Goal: Task Accomplishment & Management: Complete application form

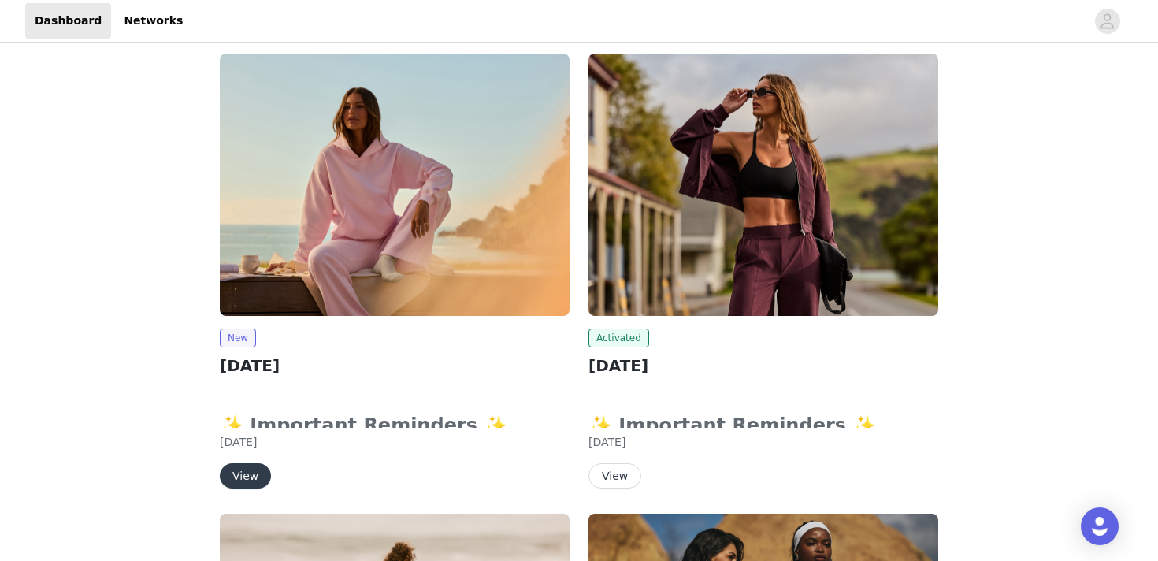
scroll to position [264, 0]
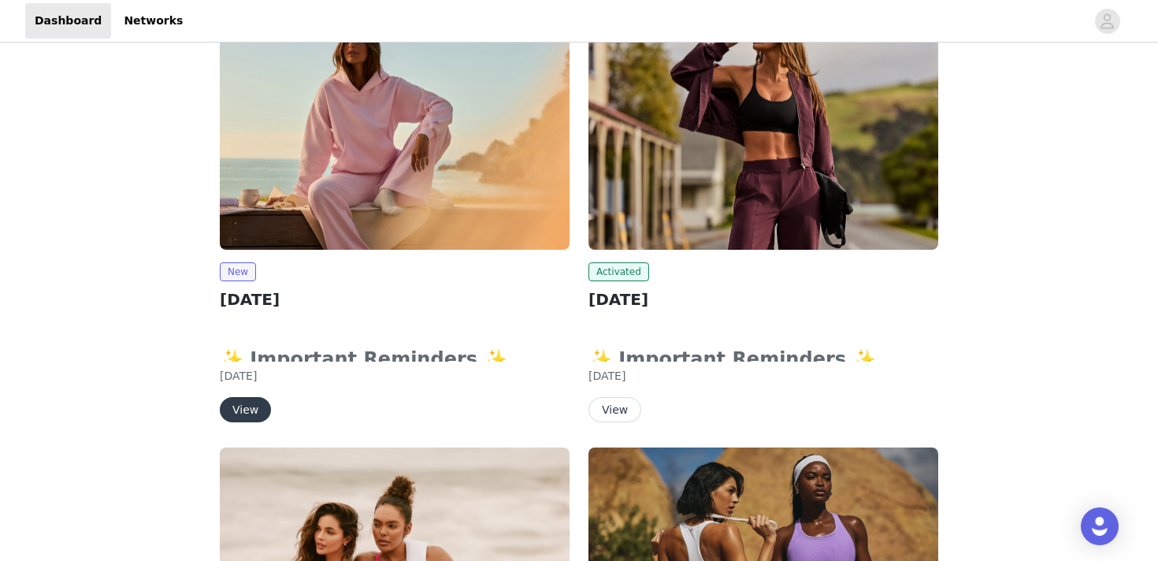
click at [259, 392] on div "New [DATE] ✨ Important Reminders ✨ Submit your order by clicking the "Submit Pr…" at bounding box center [395, 342] width 350 height 160
click at [259, 401] on button "View" at bounding box center [245, 409] width 51 height 25
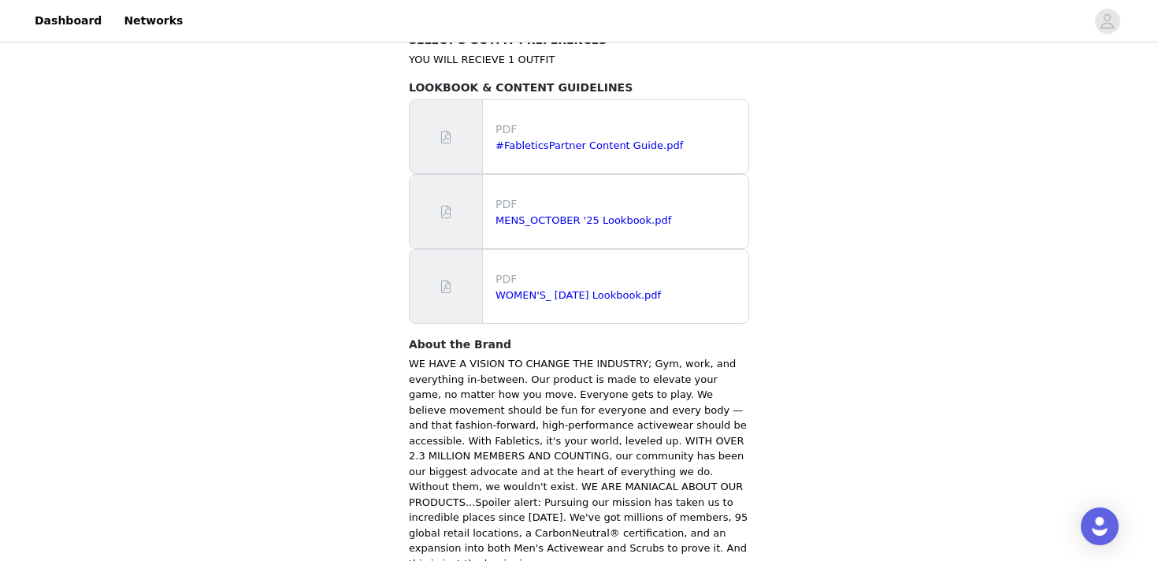
scroll to position [1066, 0]
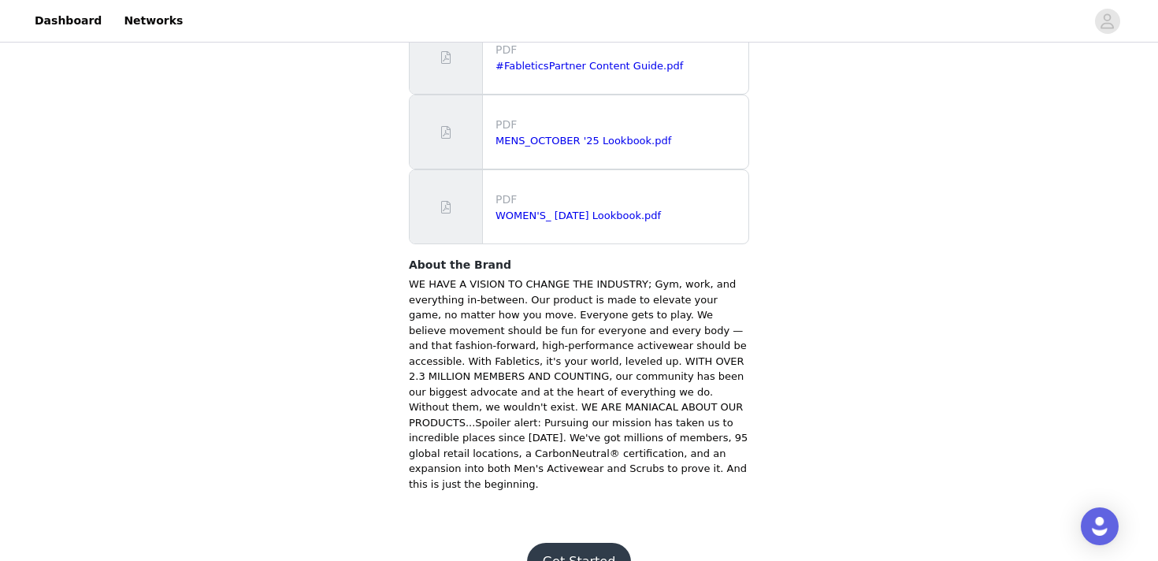
click at [602, 543] on button "Get Started" at bounding box center [579, 562] width 105 height 38
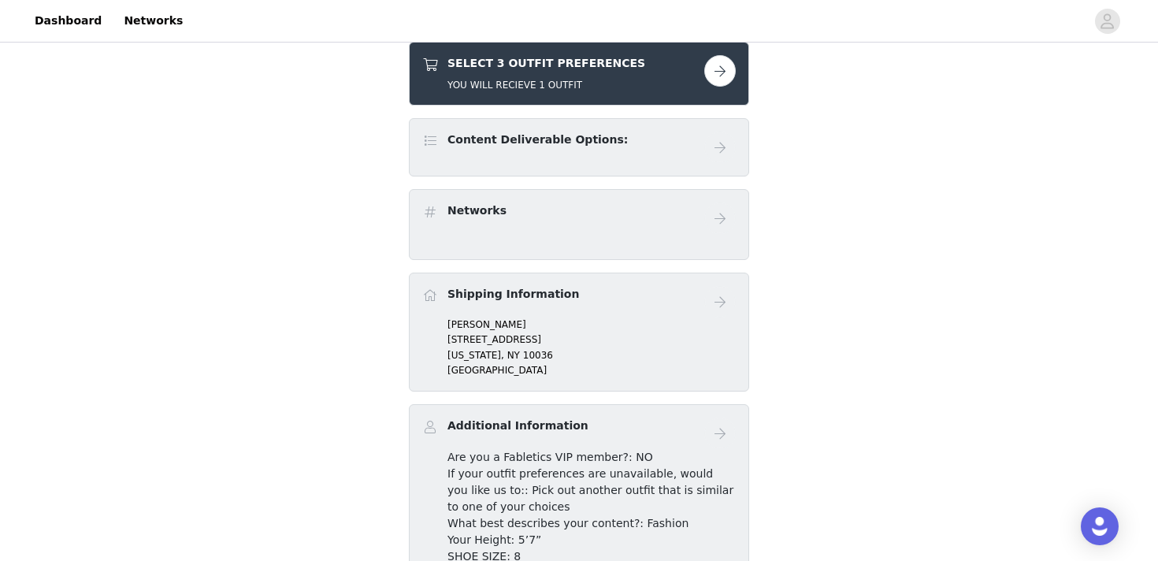
scroll to position [281, 0]
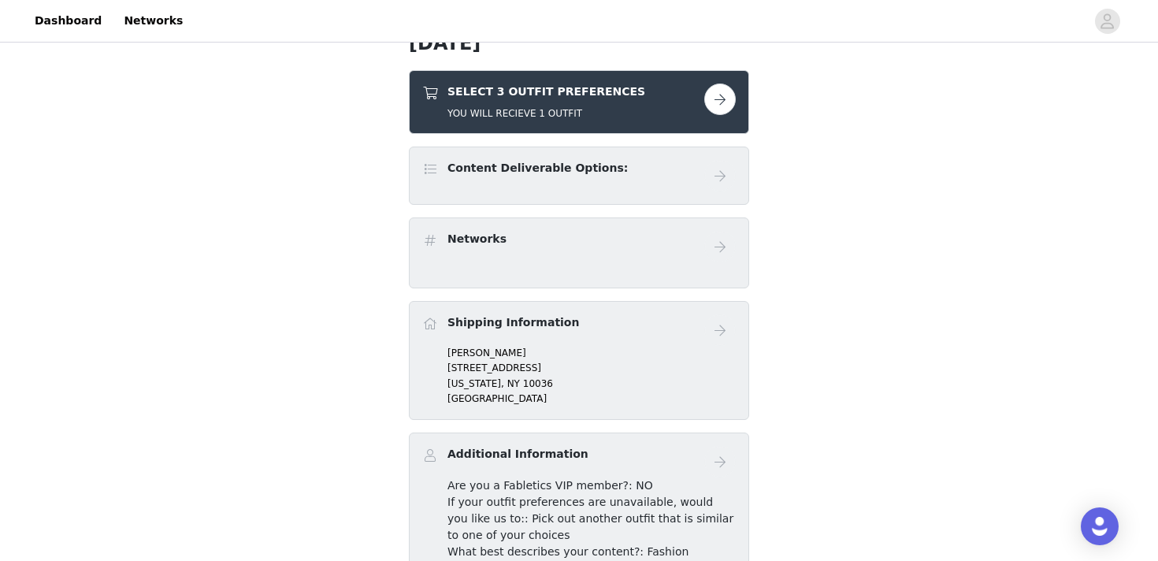
click at [709, 112] on link at bounding box center [720, 100] width 32 height 32
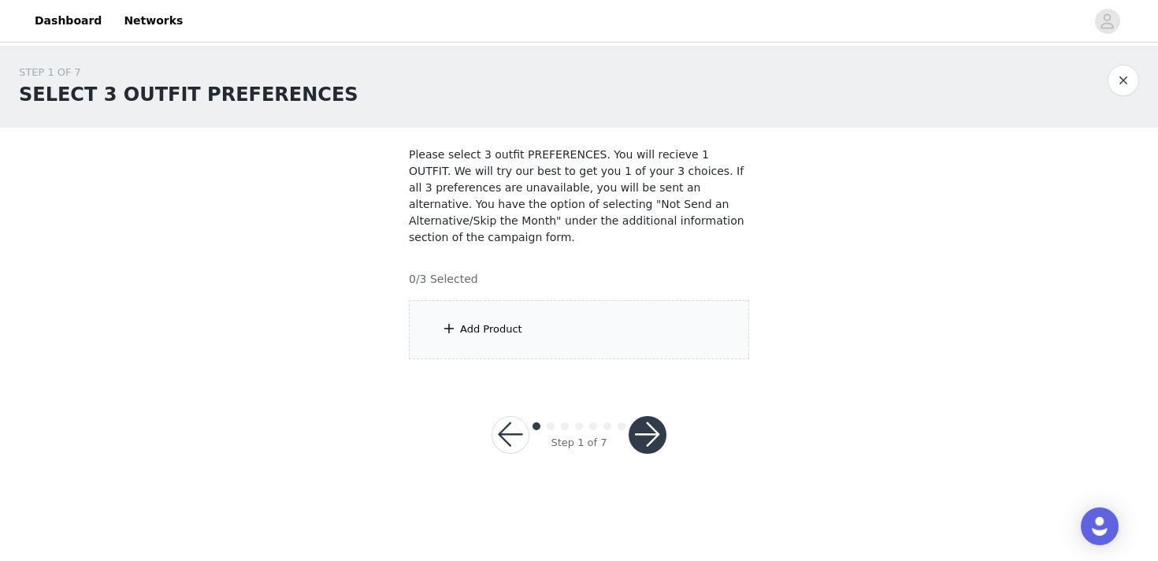
click at [635, 340] on div "Add Product" at bounding box center [579, 329] width 340 height 59
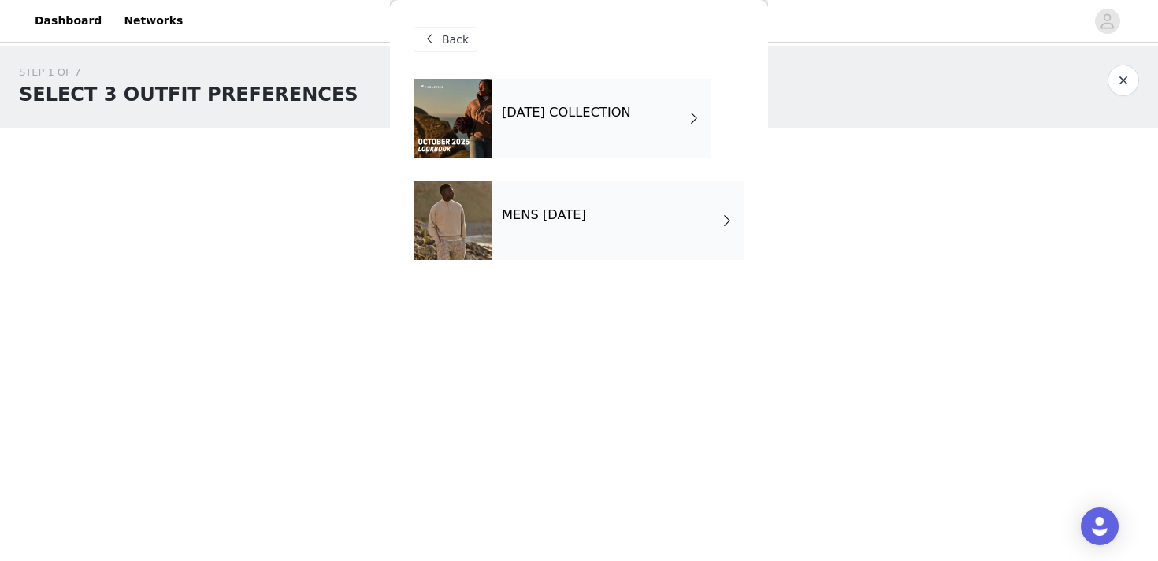
click at [635, 88] on div "[DATE] COLLECTION" at bounding box center [601, 118] width 219 height 79
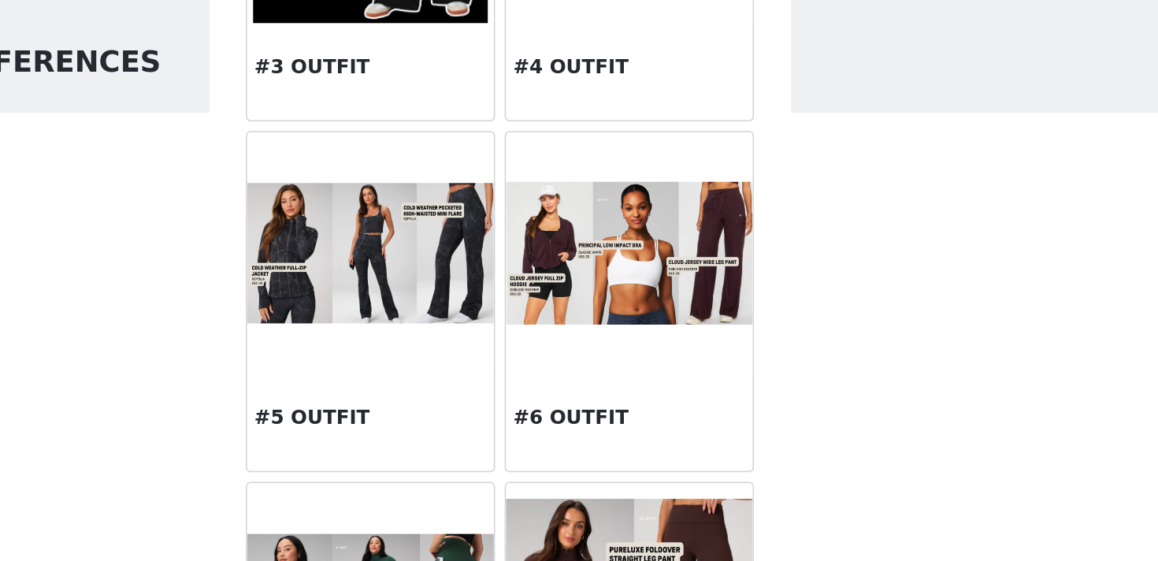
scroll to position [398, 0]
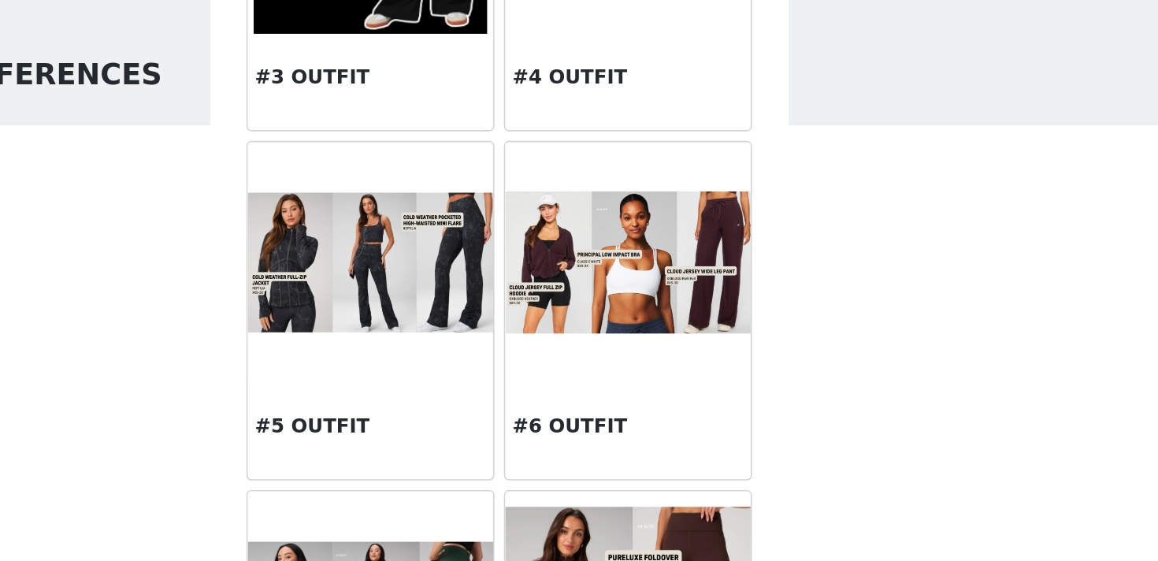
click at [681, 297] on div "#6 OUTFIT" at bounding box center [663, 327] width 161 height 63
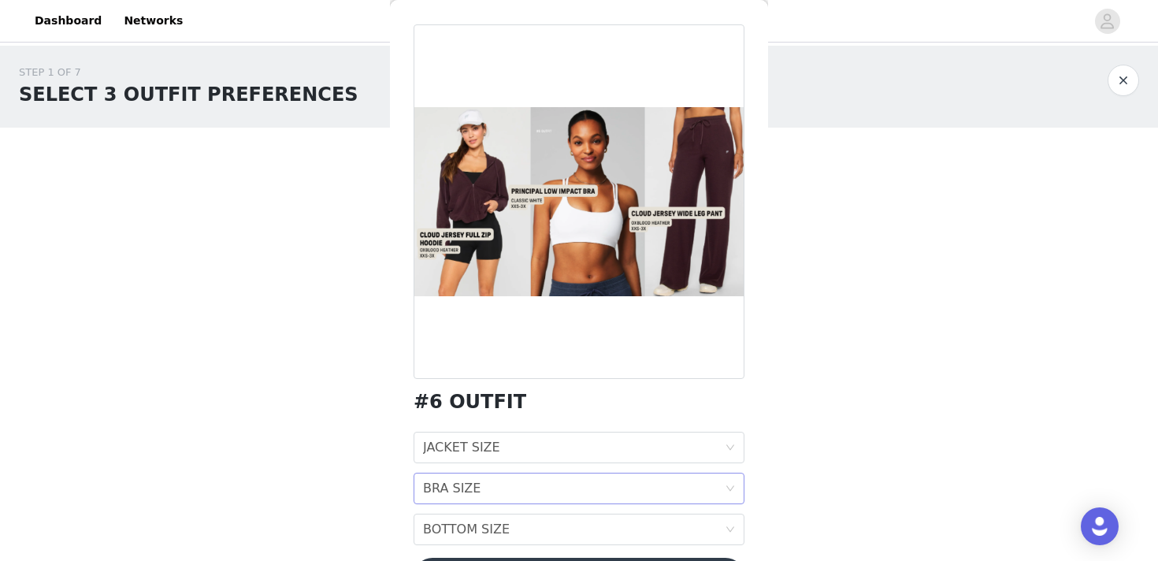
scroll to position [108, 0]
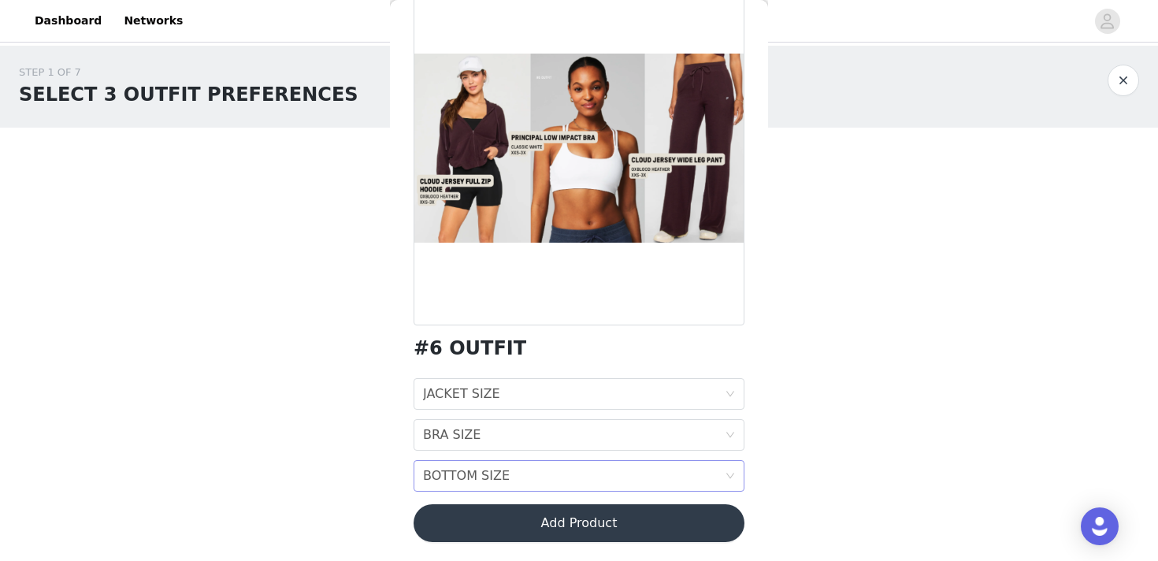
click at [516, 471] on div "BOTTOM SIZE BOTTOM SIZE" at bounding box center [574, 476] width 302 height 30
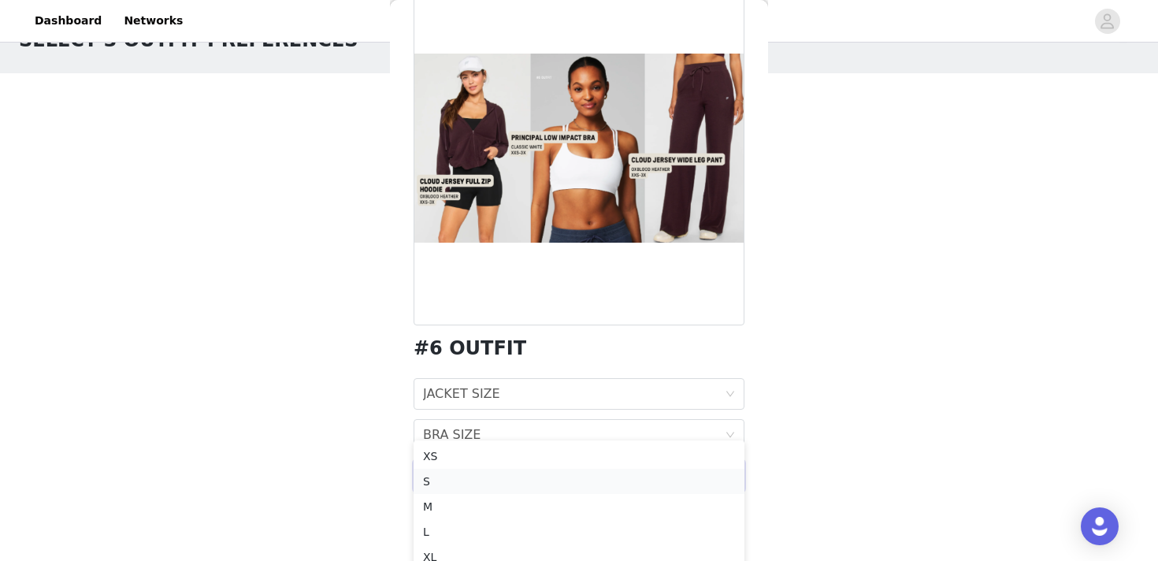
scroll to position [117, 0]
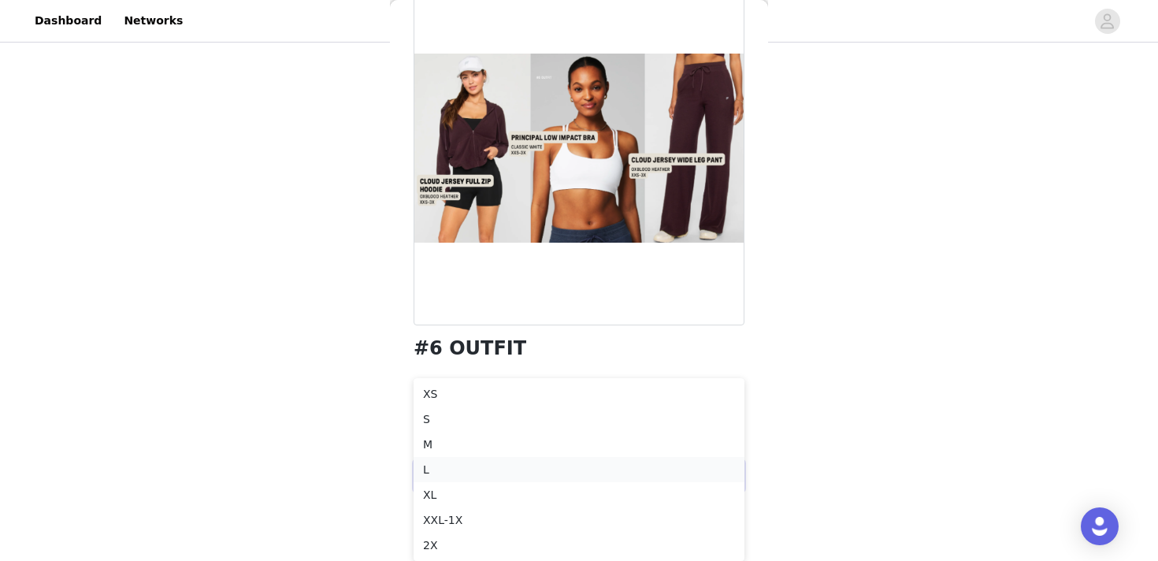
click at [487, 462] on div "L" at bounding box center [579, 469] width 312 height 17
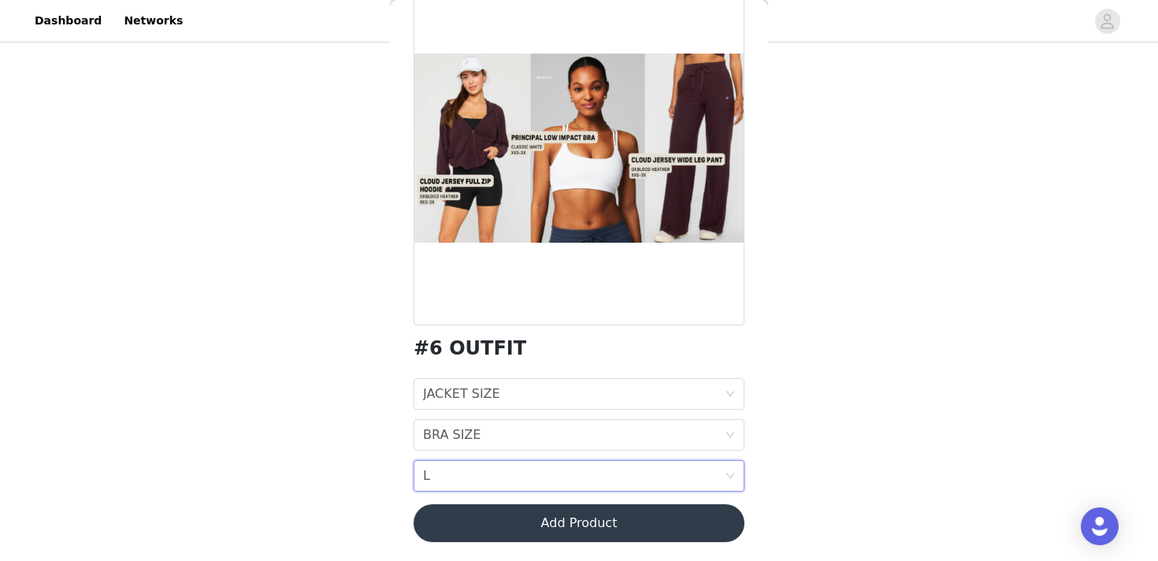
scroll to position [0, 0]
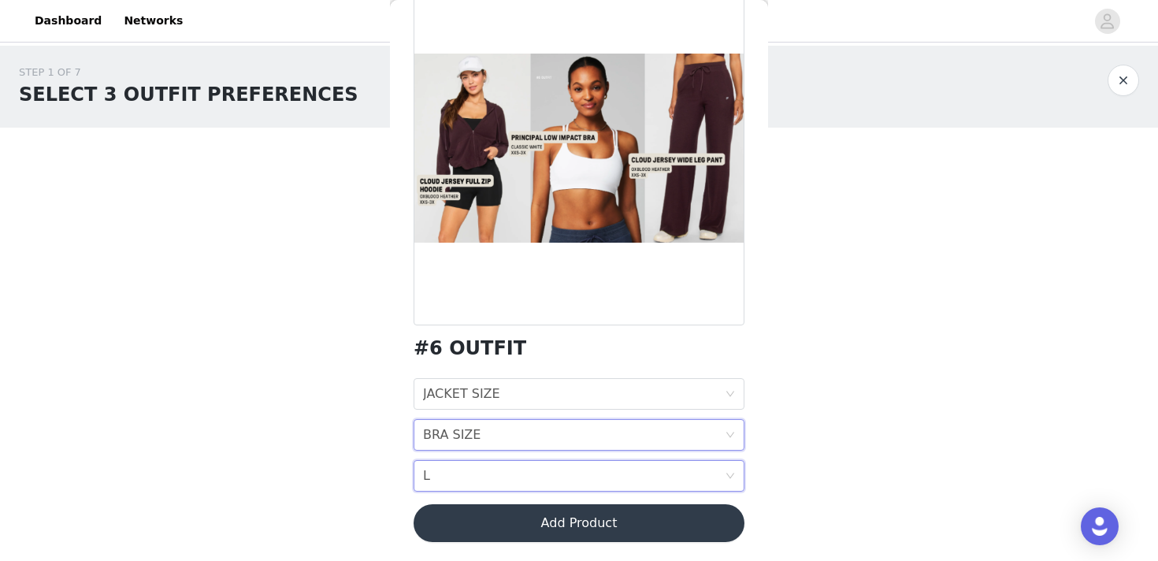
click at [492, 433] on div "BRA SIZE BRA SIZE" at bounding box center [574, 435] width 302 height 30
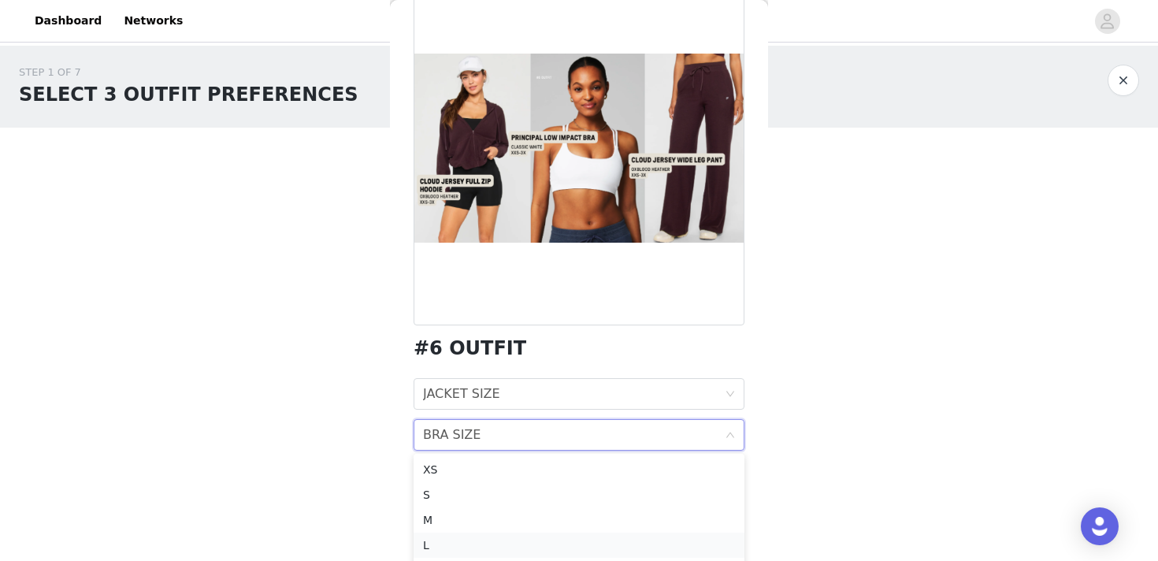
click at [496, 536] on div "L" at bounding box center [579, 544] width 312 height 17
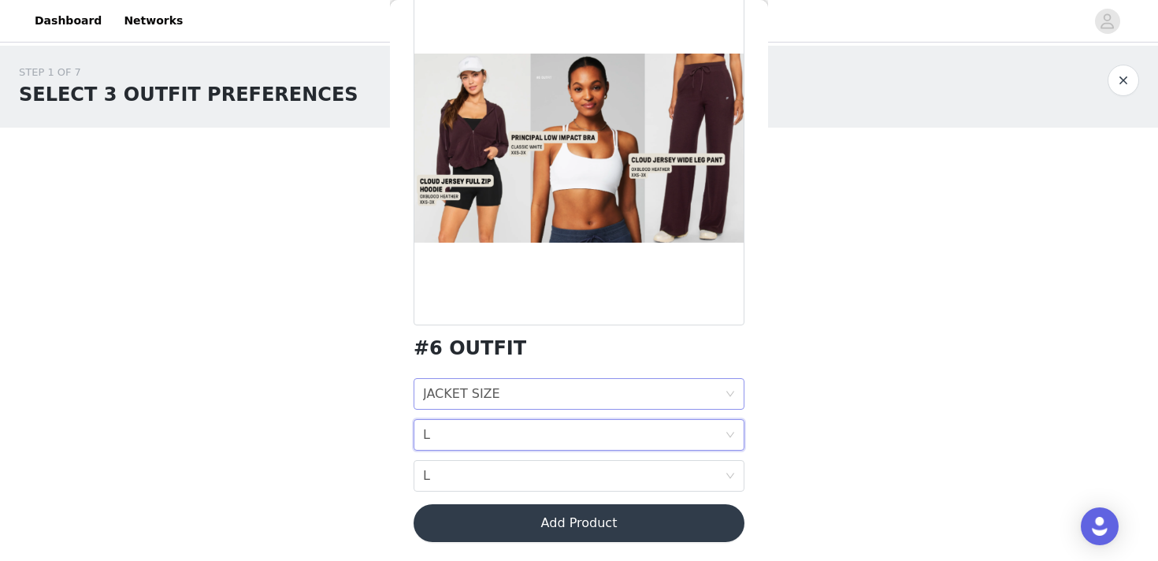
click at [524, 388] on div "JACKET SIZE JACKET SIZE" at bounding box center [574, 394] width 302 height 30
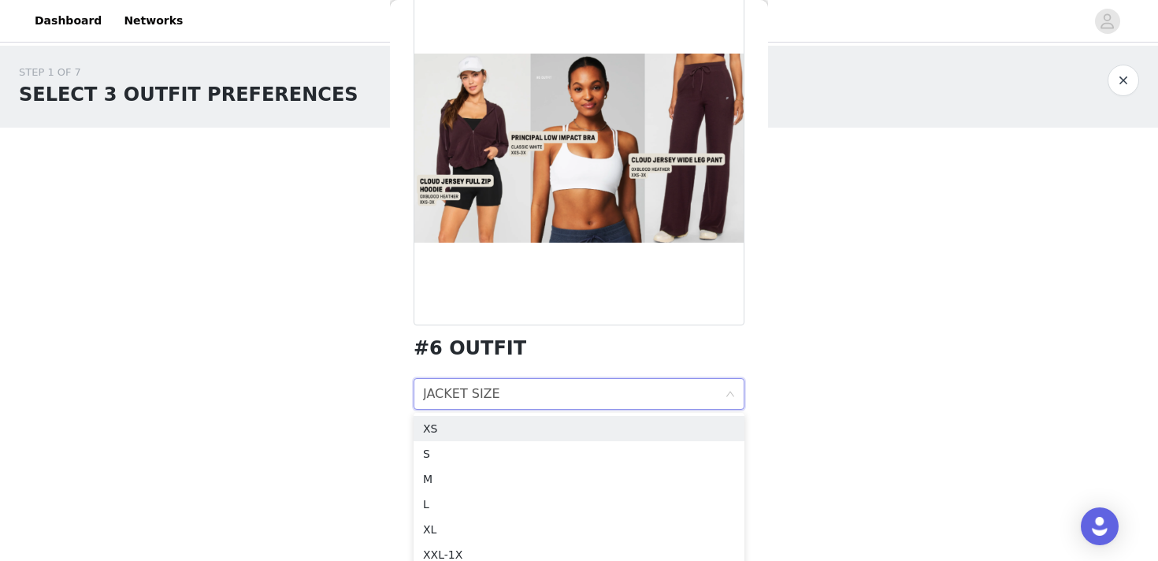
click at [518, 225] on div at bounding box center [579, 148] width 331 height 354
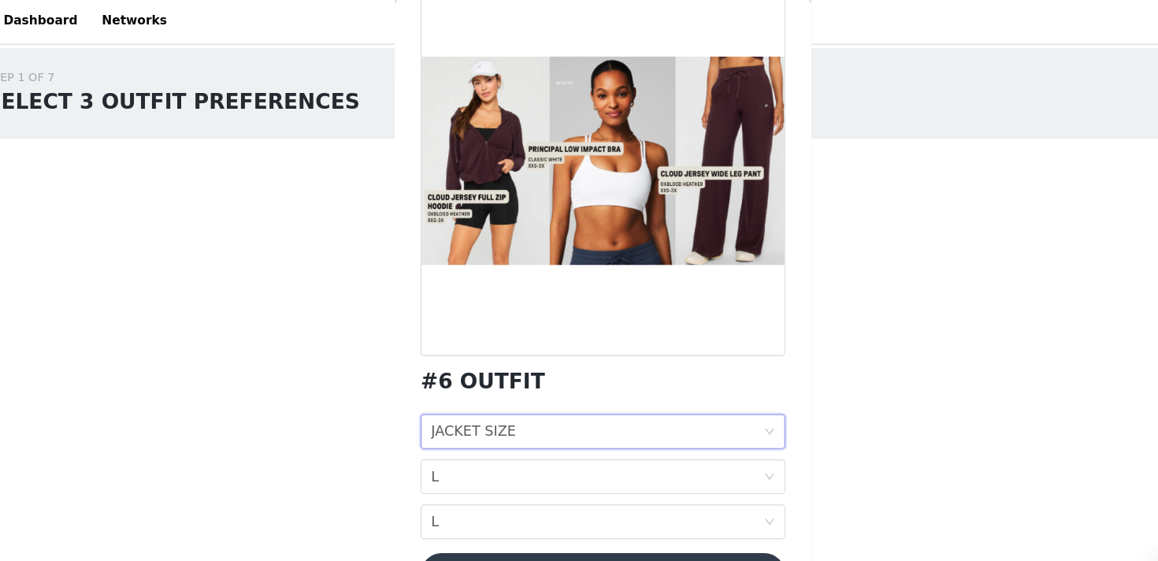
click at [462, 397] on div "JACKET SIZE" at bounding box center [461, 394] width 77 height 30
click at [468, 477] on div "M" at bounding box center [579, 478] width 312 height 17
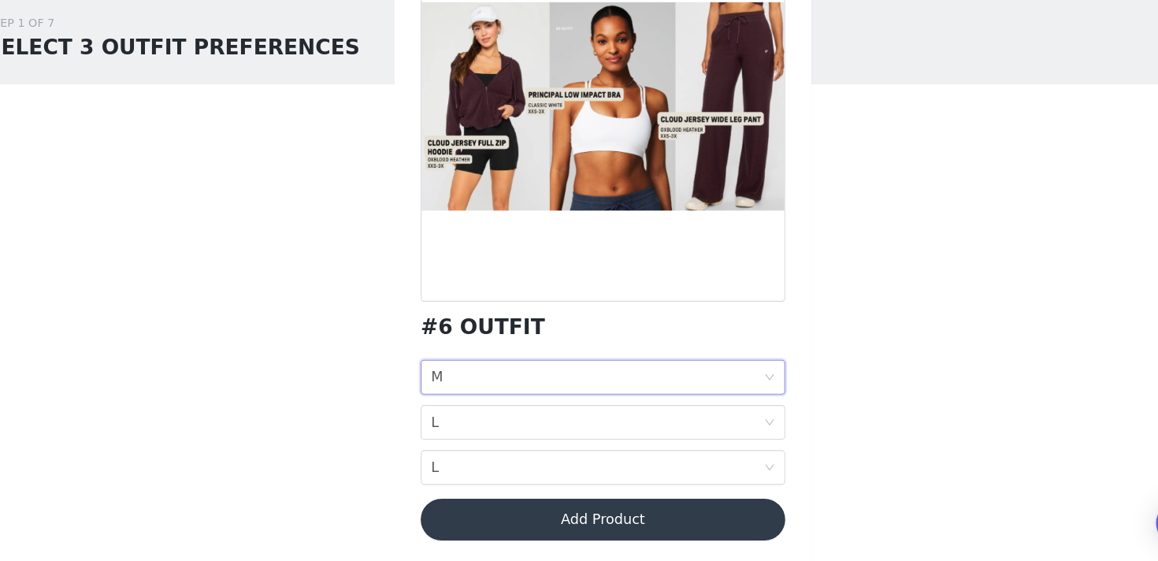
click at [495, 514] on button "Add Product" at bounding box center [579, 523] width 331 height 38
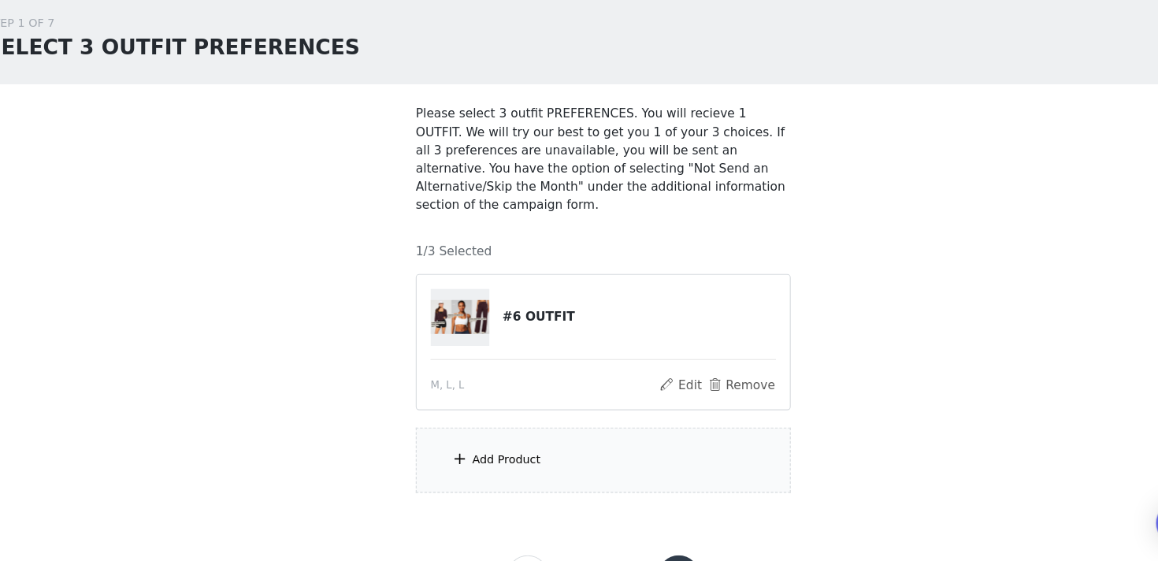
click at [488, 459] on div "Add Product" at bounding box center [579, 469] width 340 height 59
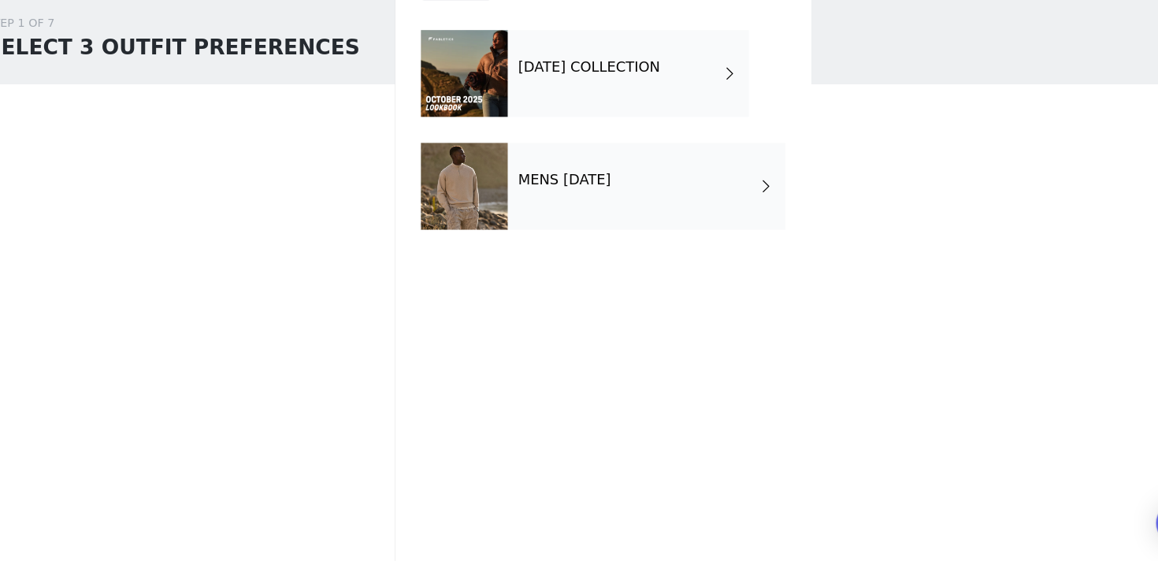
click at [612, 125] on div "[DATE] COLLECTION" at bounding box center [601, 118] width 219 height 79
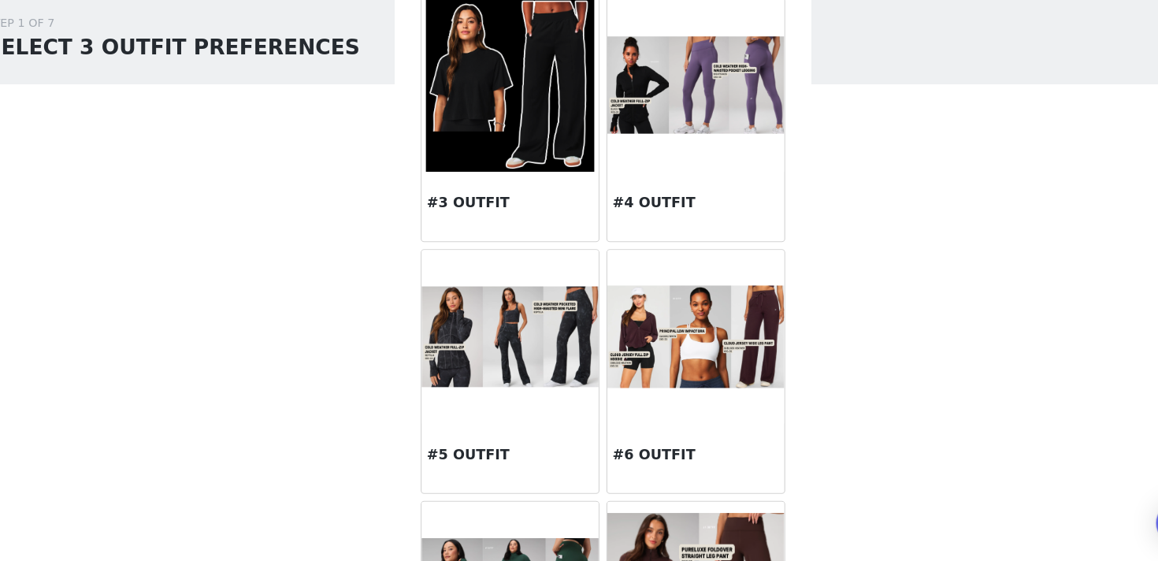
scroll to position [258, 0]
click at [521, 324] on img at bounding box center [494, 357] width 161 height 91
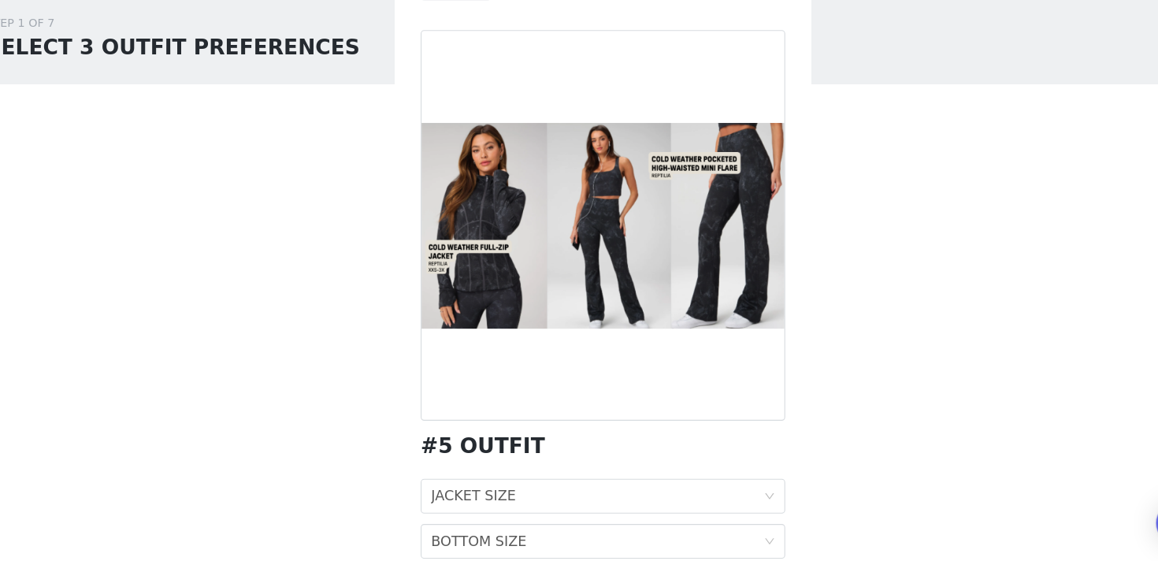
scroll to position [0, 0]
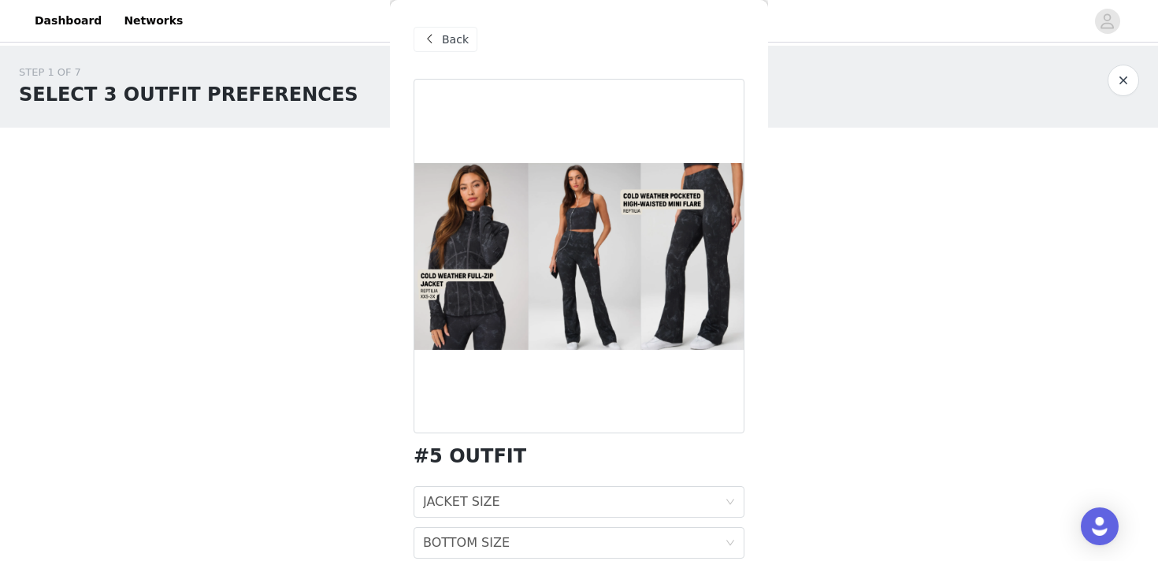
click at [433, 35] on span at bounding box center [429, 39] width 19 height 19
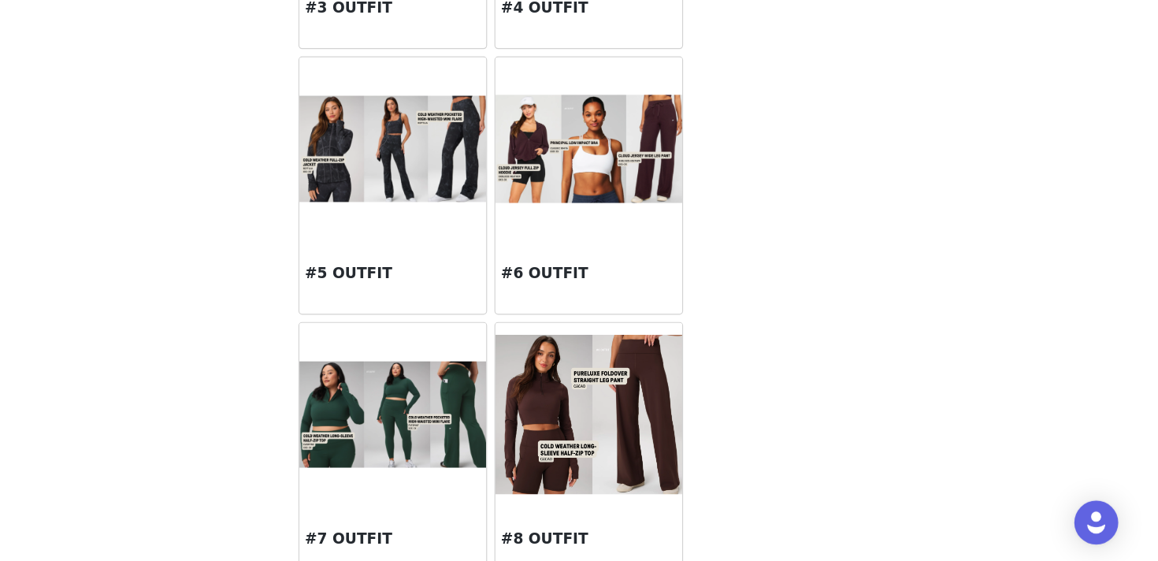
scroll to position [387, 0]
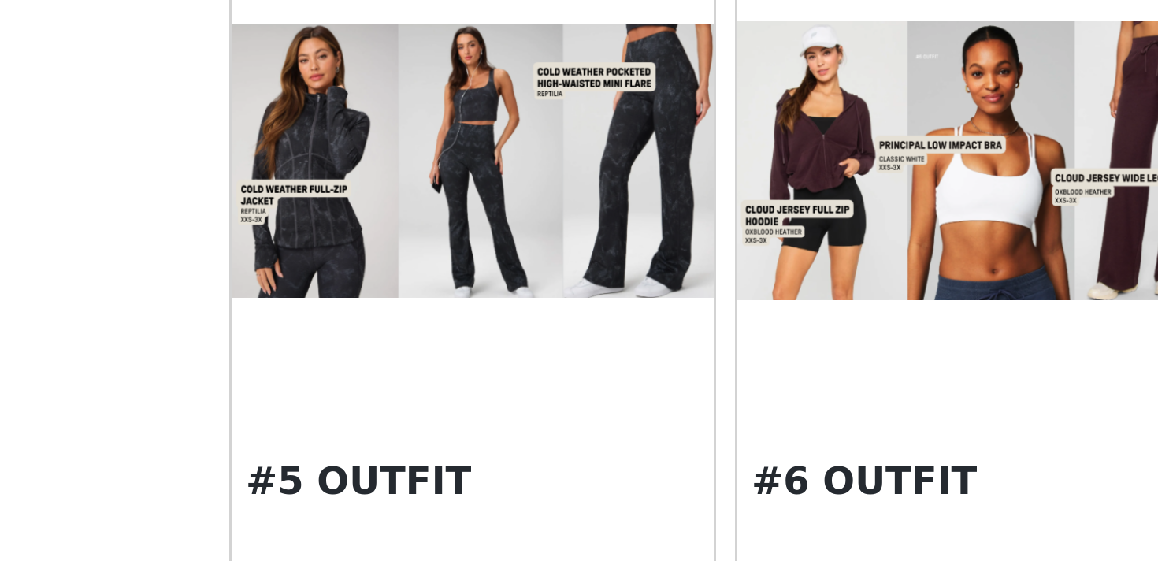
click at [464, 240] on img at bounding box center [494, 228] width 161 height 91
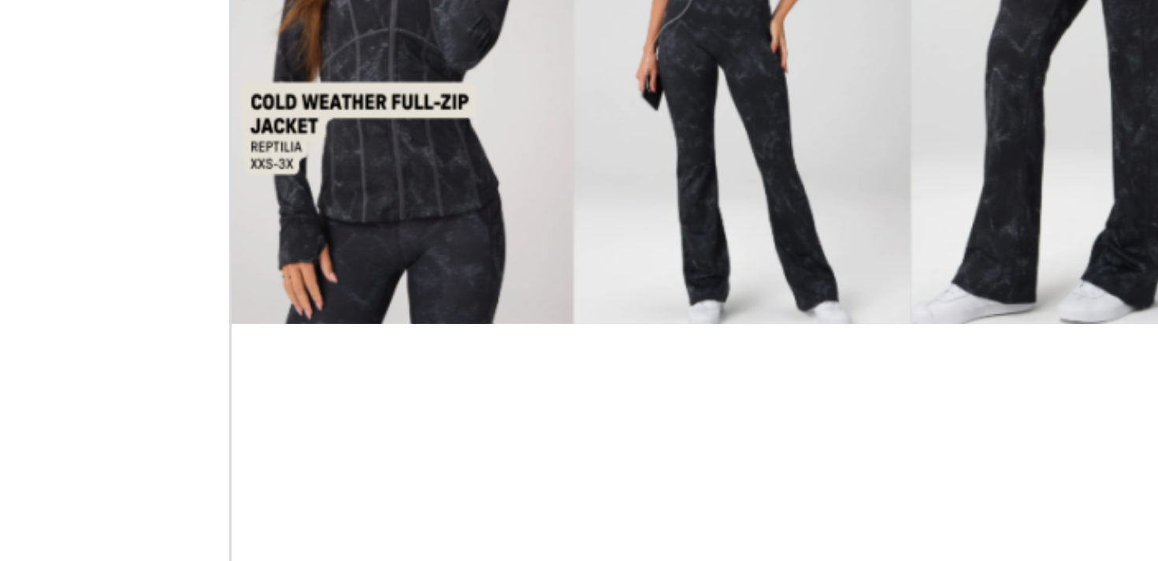
scroll to position [67, 0]
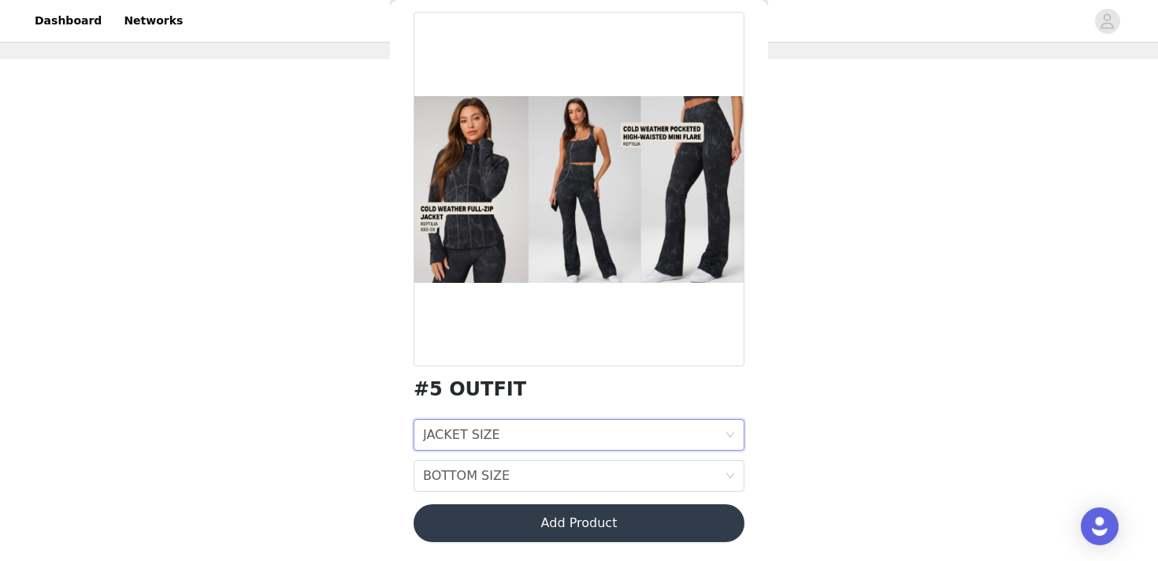
click at [521, 440] on div "JACKET SIZE JACKET SIZE" at bounding box center [574, 435] width 302 height 30
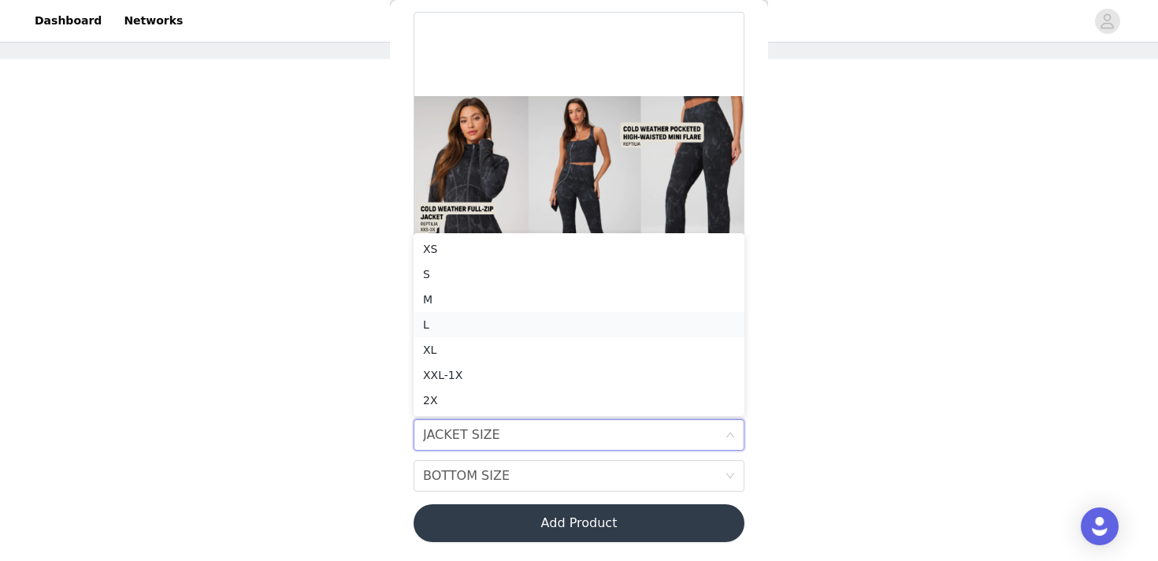
click at [513, 320] on div "L" at bounding box center [579, 324] width 312 height 17
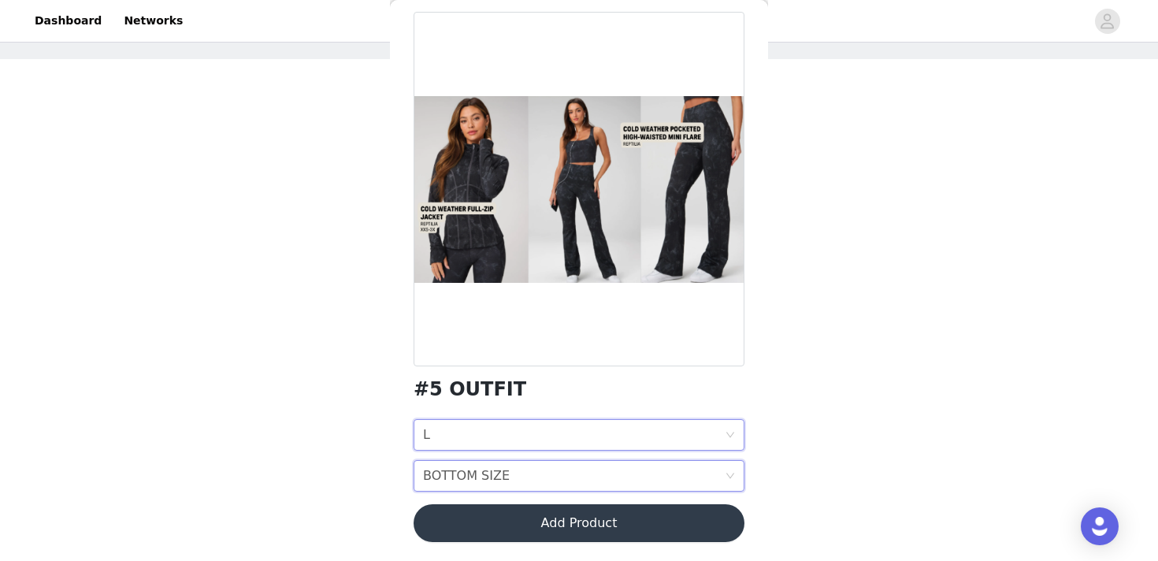
click at [484, 473] on div "BOTTOM SIZE" at bounding box center [466, 476] width 87 height 30
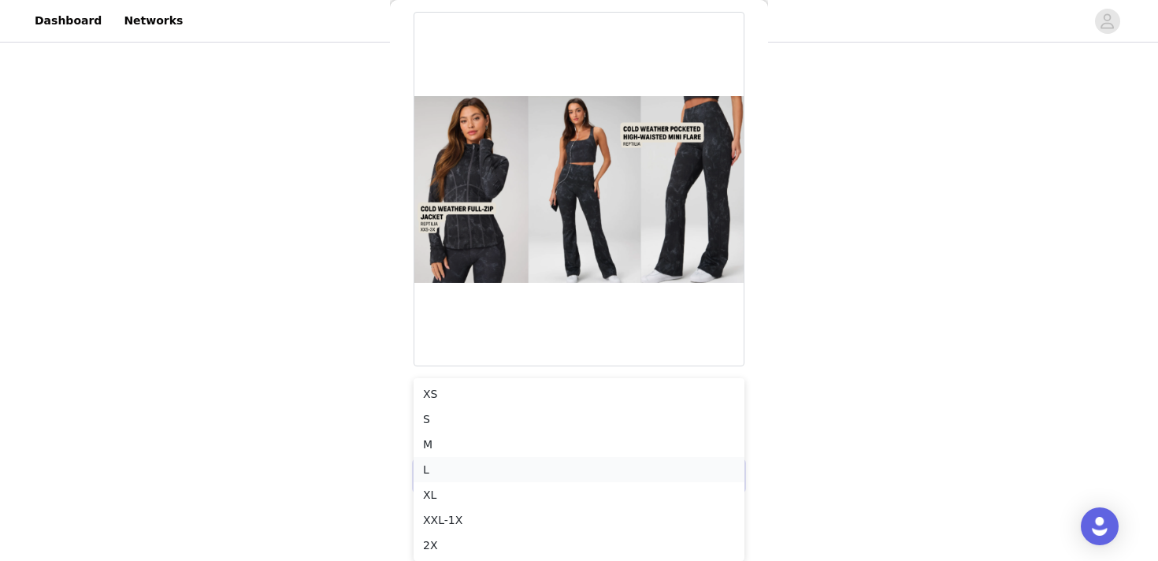
click at [473, 466] on div "L" at bounding box center [579, 469] width 312 height 17
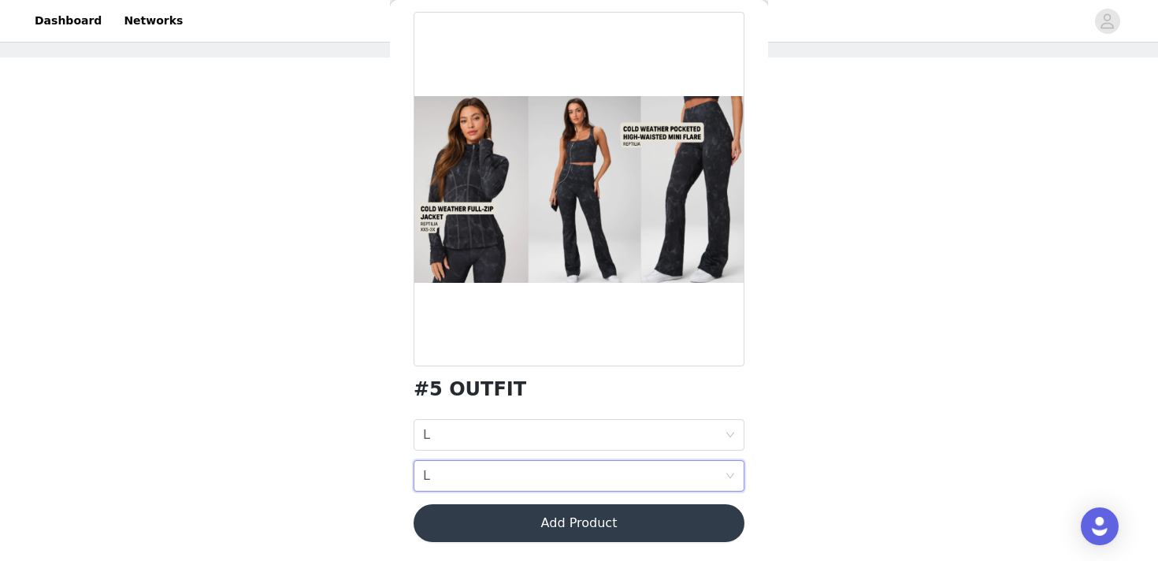
scroll to position [69, 0]
click at [488, 521] on button "Add Product" at bounding box center [579, 523] width 331 height 38
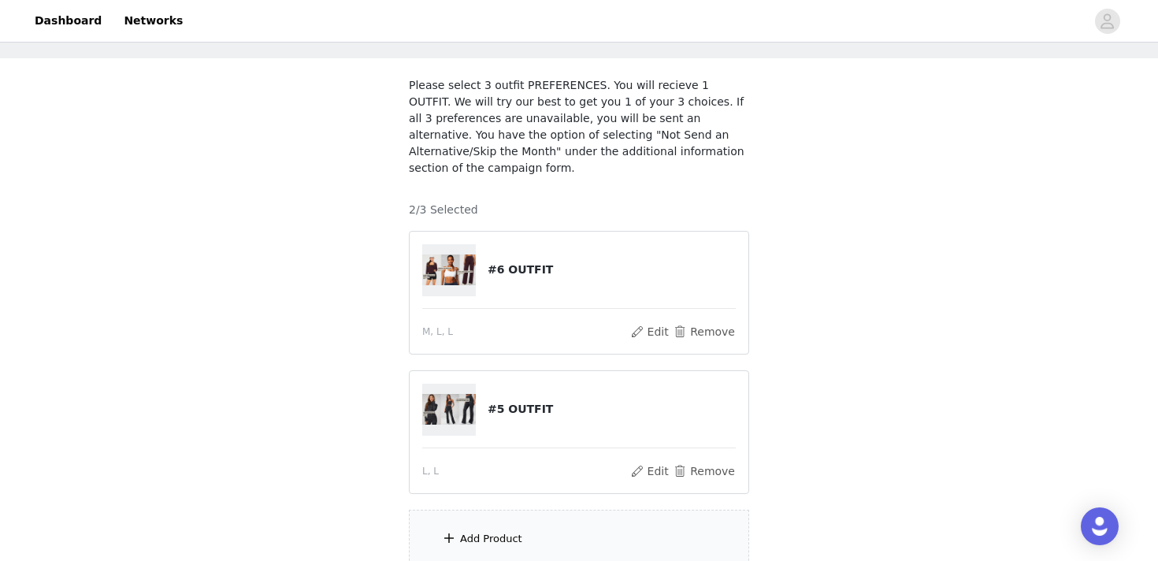
scroll to position [209, 0]
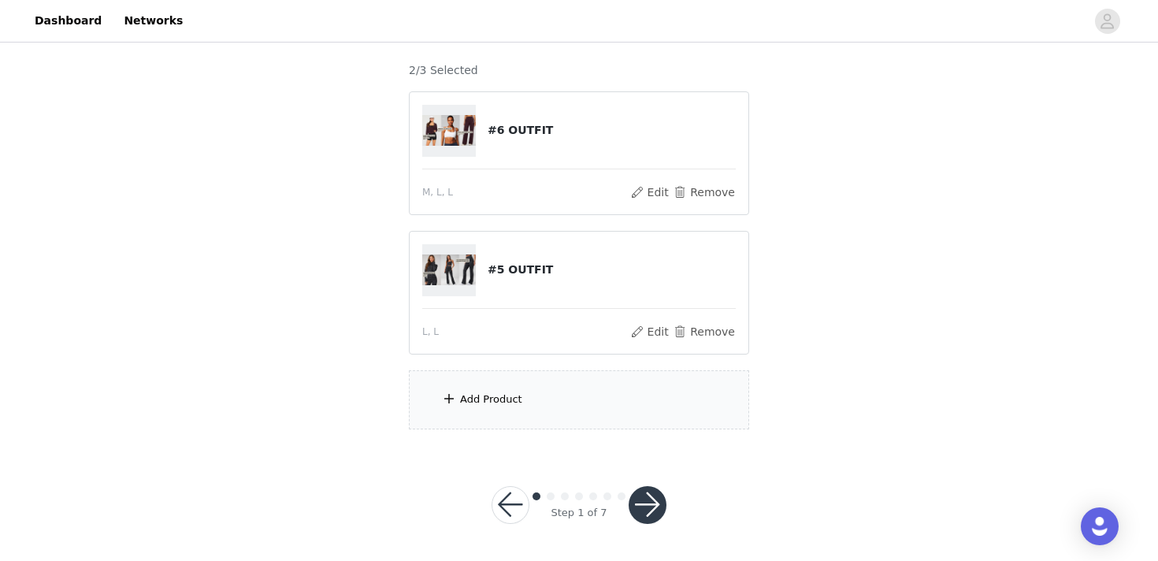
click at [495, 394] on div "Add Product" at bounding box center [491, 400] width 62 height 16
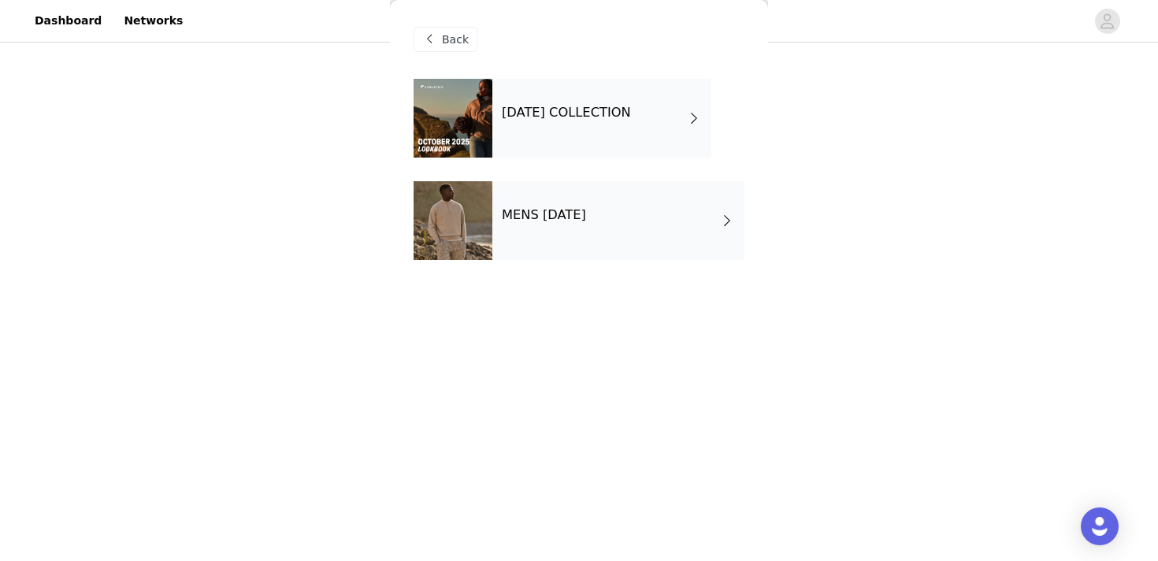
click at [559, 124] on div "[DATE] COLLECTION" at bounding box center [601, 118] width 219 height 79
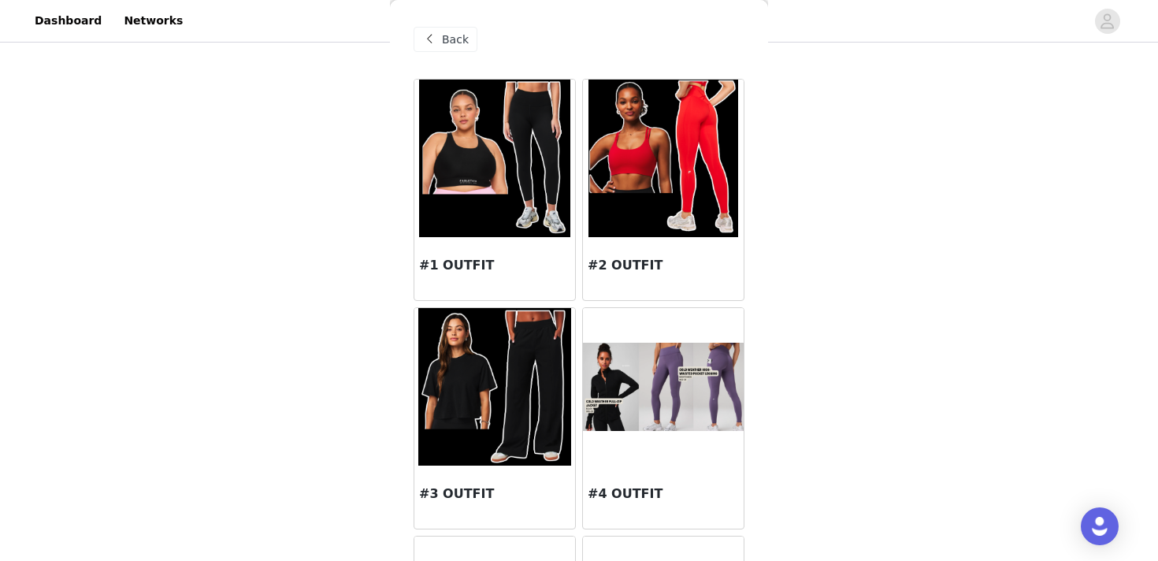
scroll to position [0, 0]
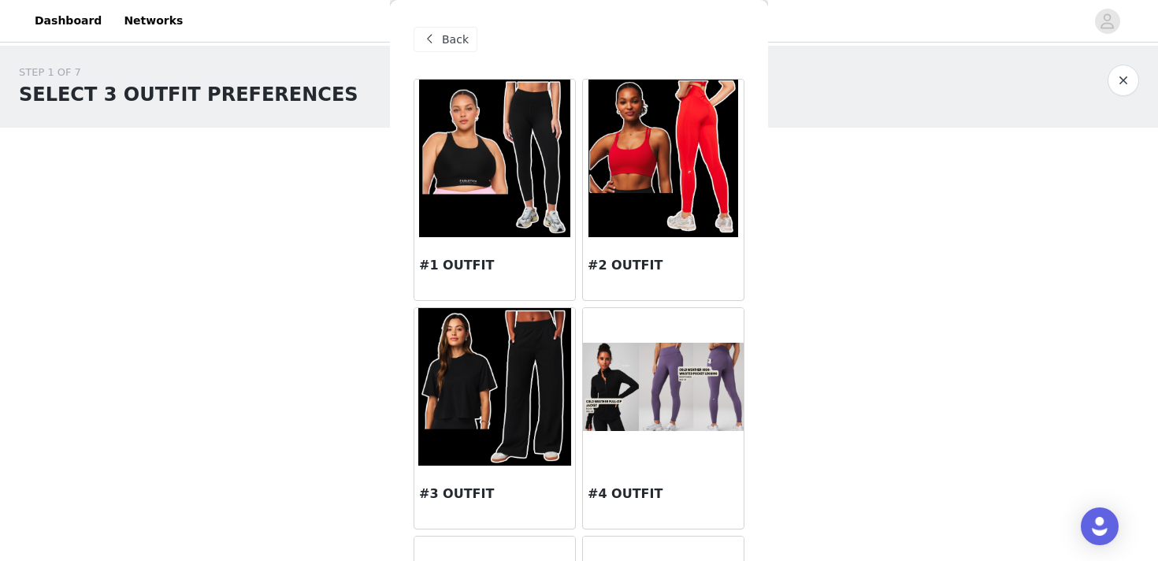
click at [447, 25] on div "Back" at bounding box center [579, 39] width 331 height 79
click at [447, 37] on span "Back" at bounding box center [455, 40] width 27 height 17
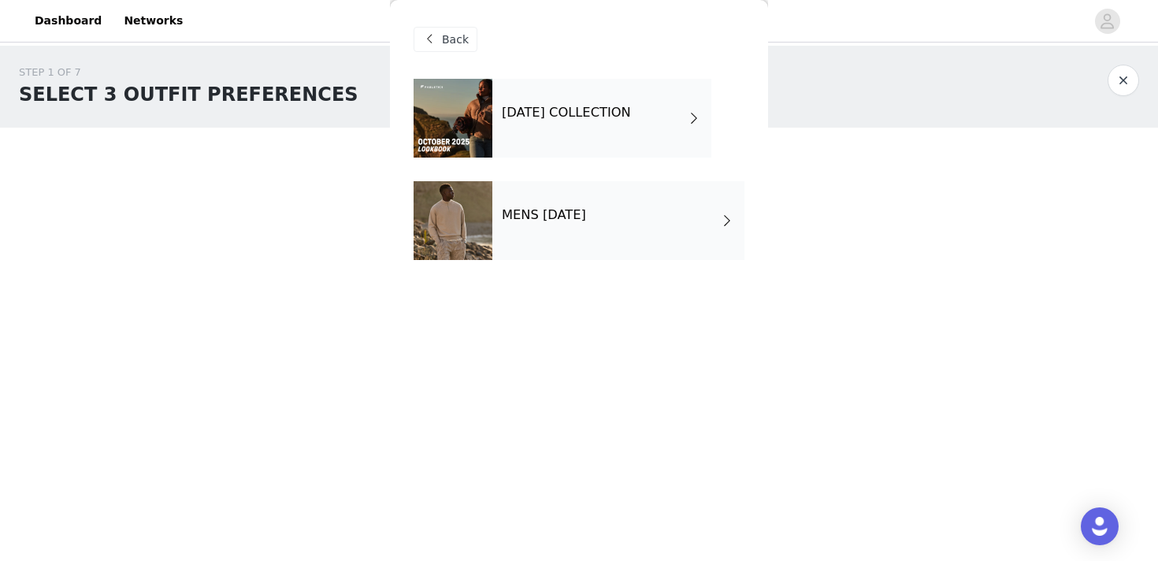
click at [453, 50] on div "Back" at bounding box center [446, 39] width 64 height 25
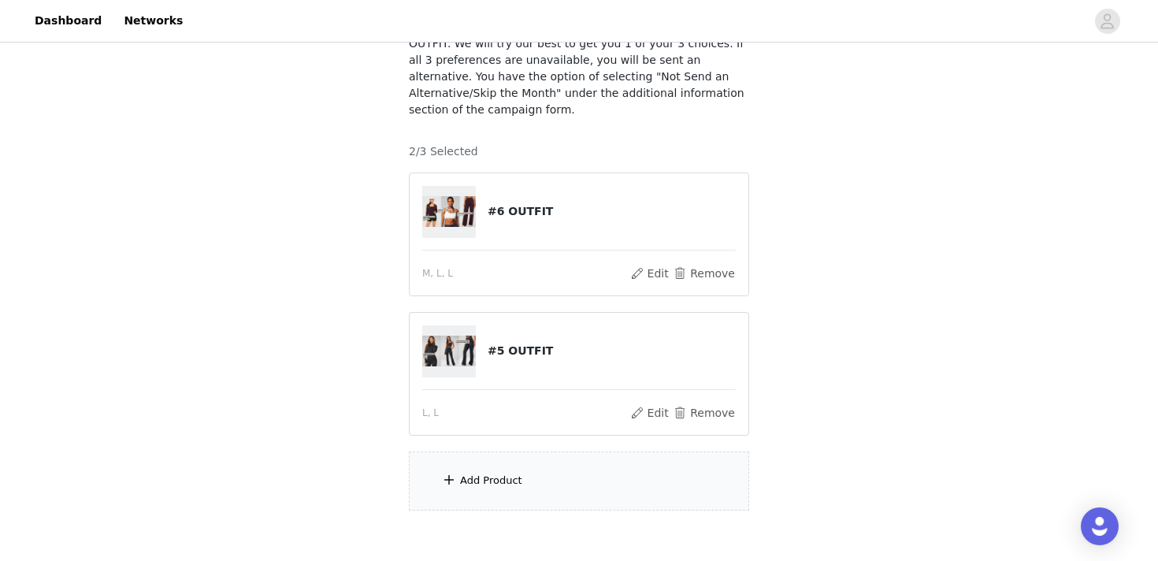
scroll to position [128, 0]
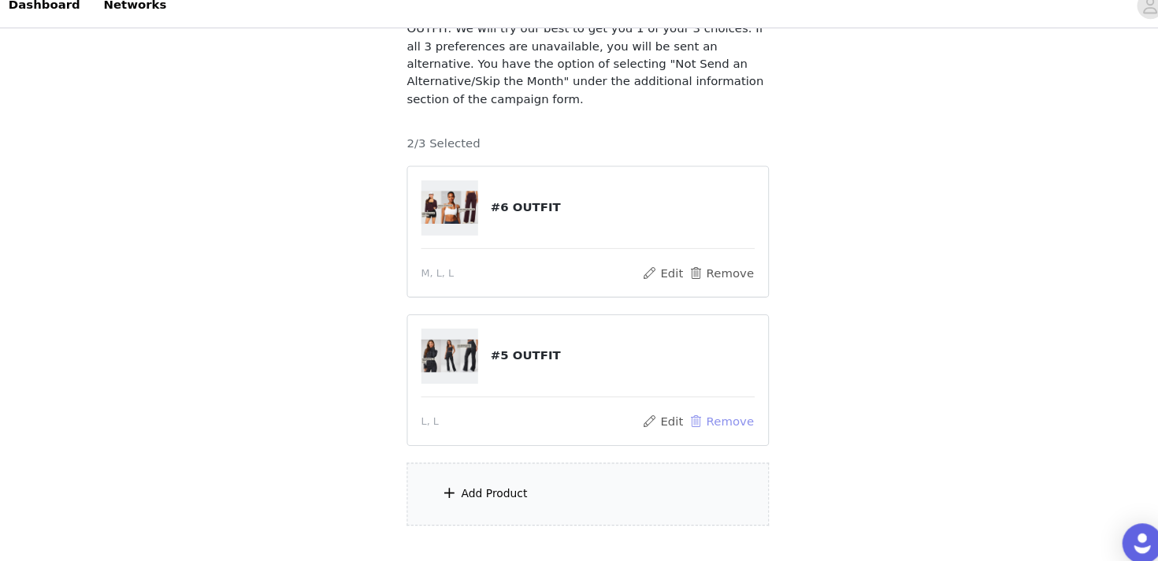
click at [710, 410] on button "Remove" at bounding box center [704, 412] width 63 height 19
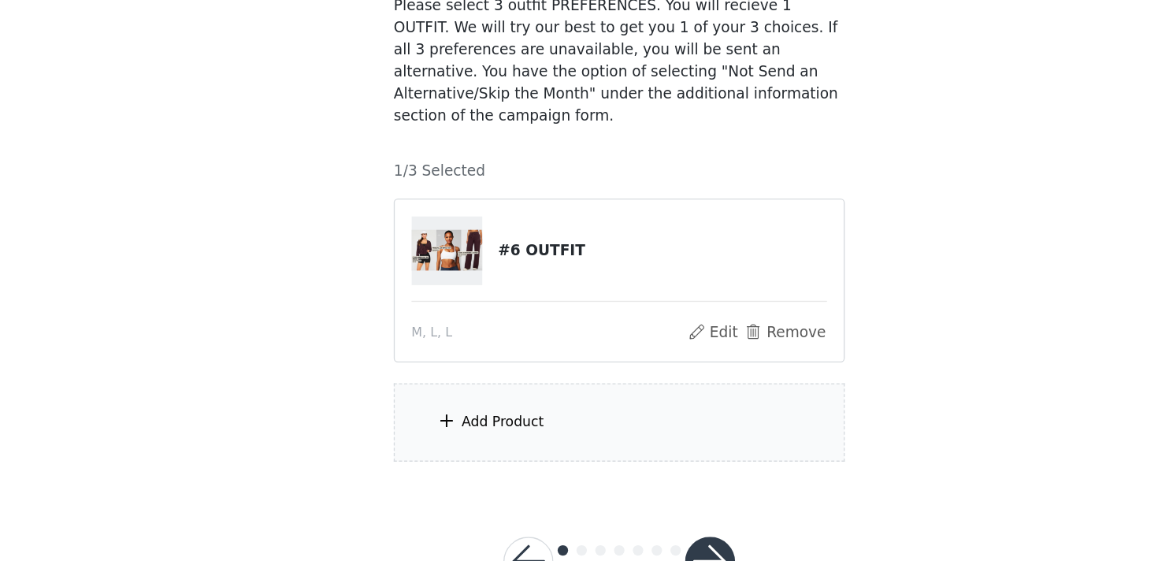
click at [482, 392] on div "Add Product" at bounding box center [491, 400] width 62 height 16
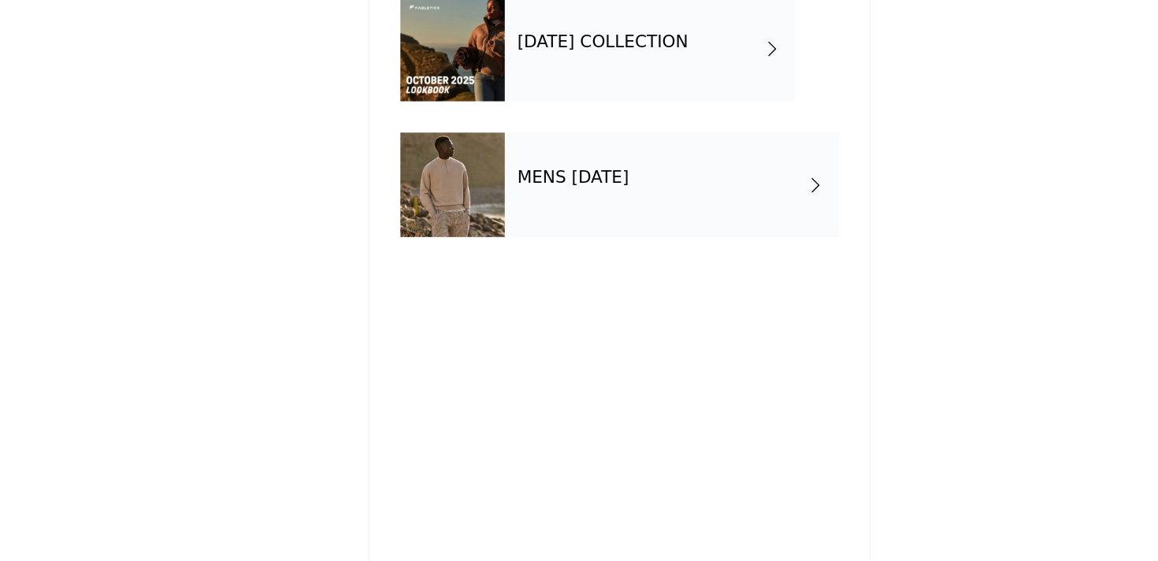
click at [551, 156] on div "[DATE] COLLECTION" at bounding box center [601, 118] width 219 height 79
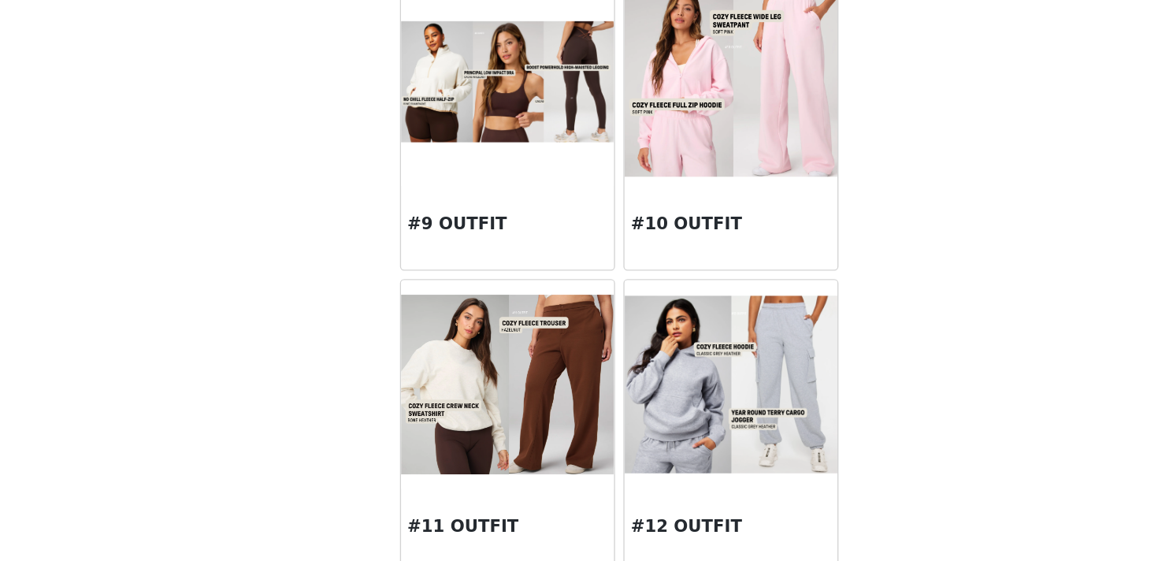
scroll to position [878, 0]
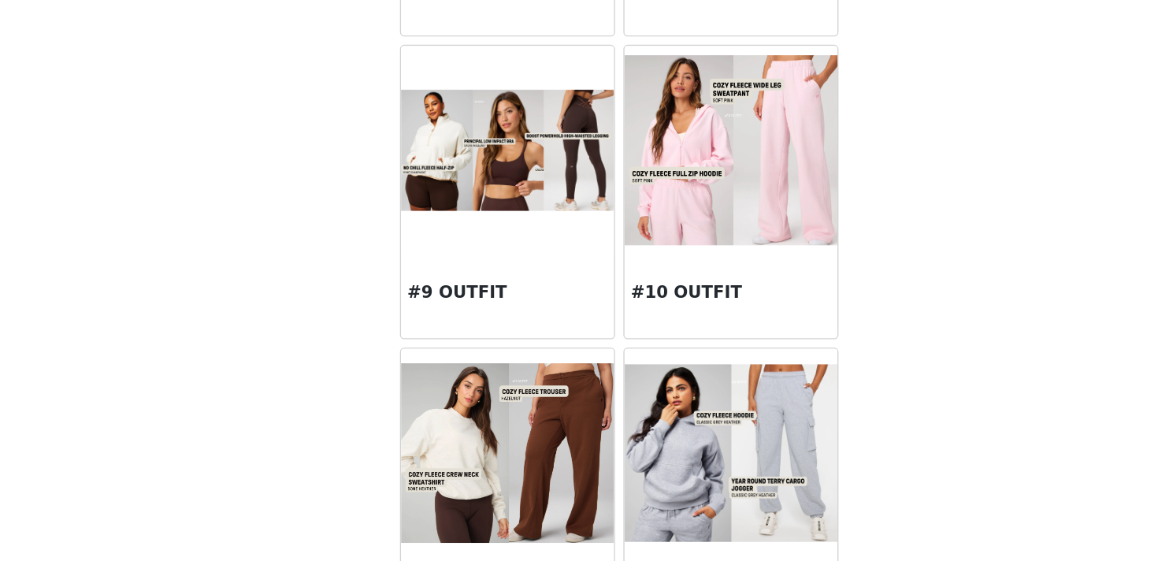
click at [646, 203] on img at bounding box center [663, 194] width 161 height 143
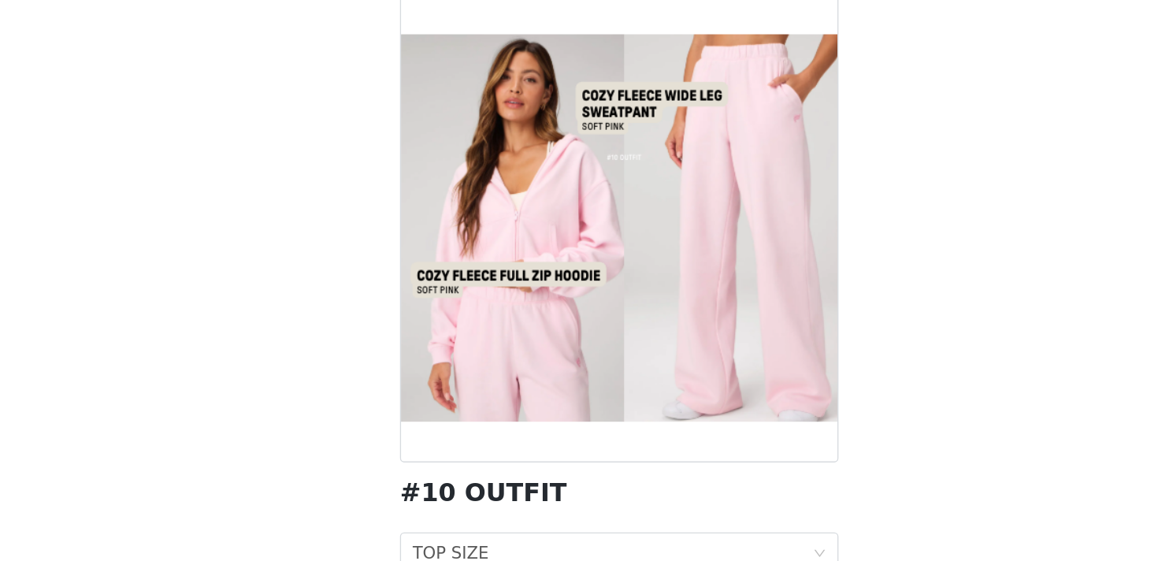
scroll to position [67, 0]
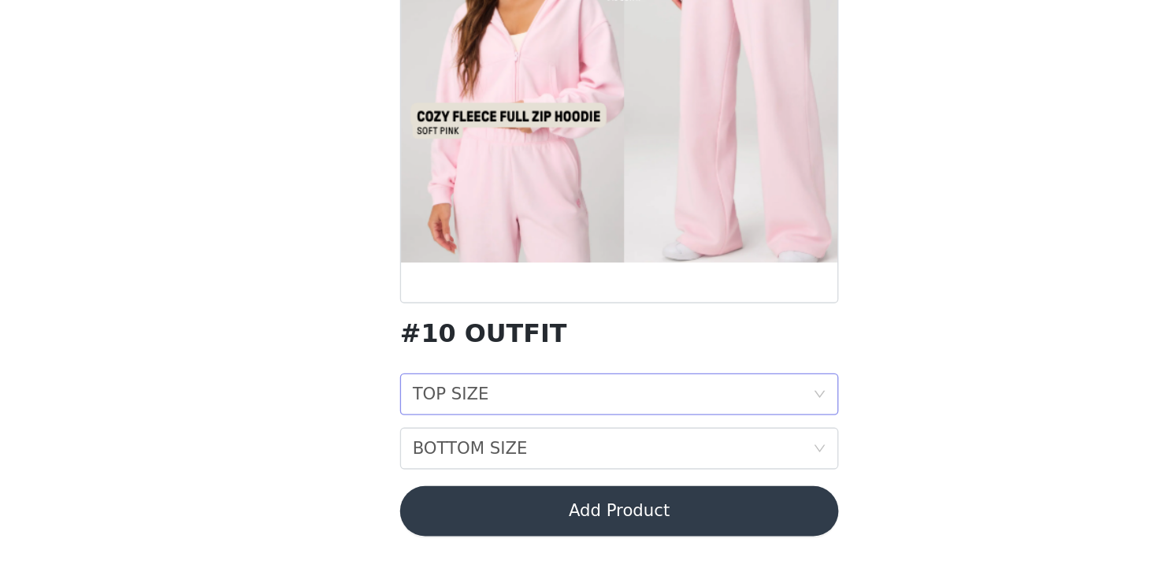
click at [555, 440] on div "TOP SIZE TOP SIZE" at bounding box center [574, 435] width 302 height 30
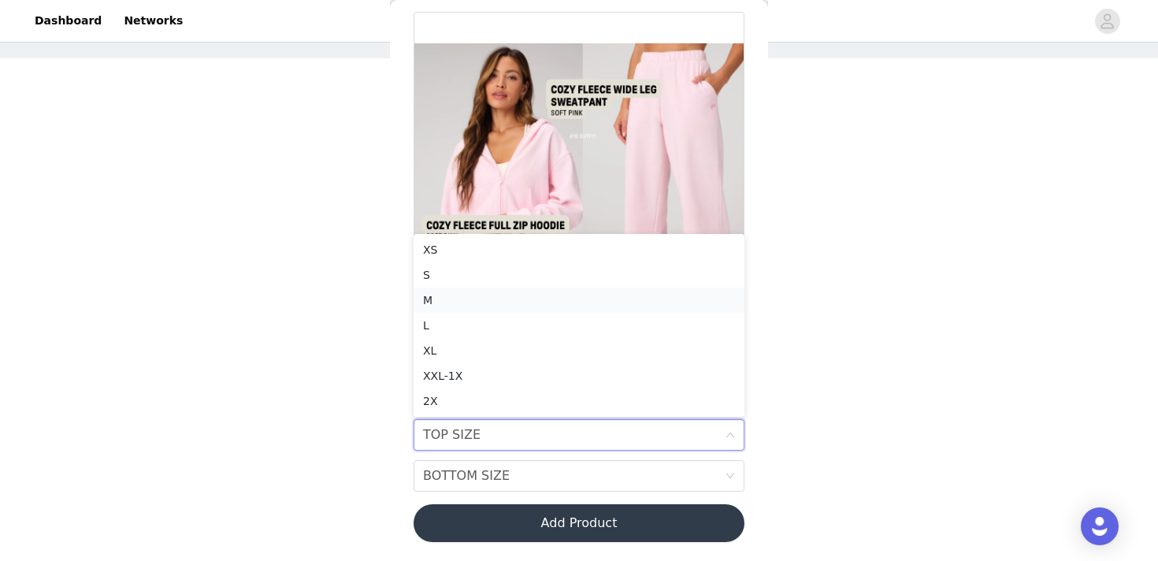
click at [477, 300] on div "M" at bounding box center [579, 299] width 312 height 17
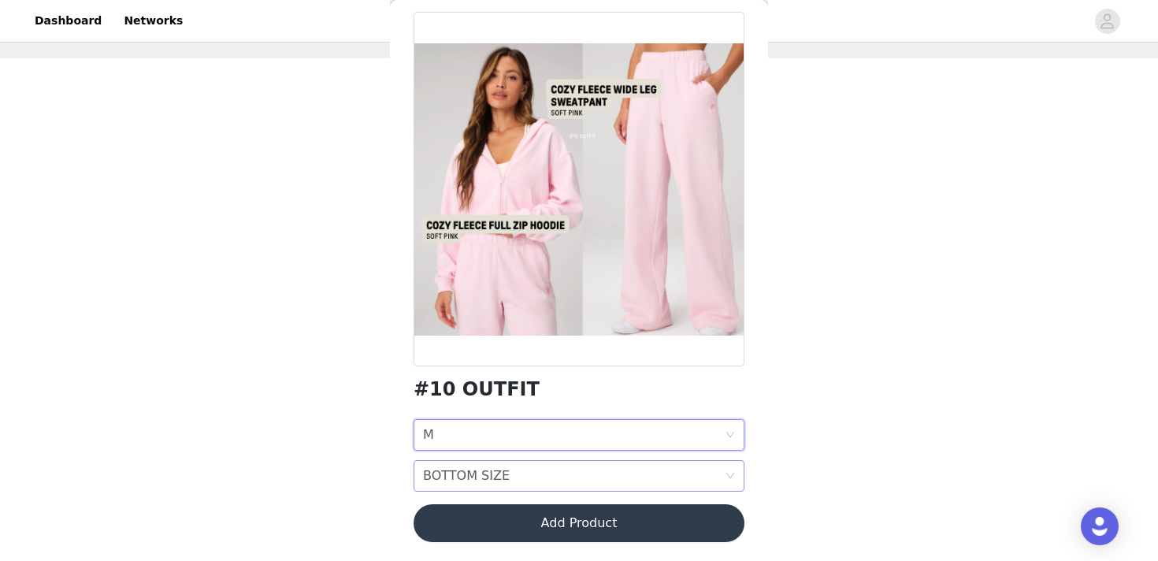
click at [492, 471] on div "BOTTOM SIZE" at bounding box center [466, 476] width 87 height 30
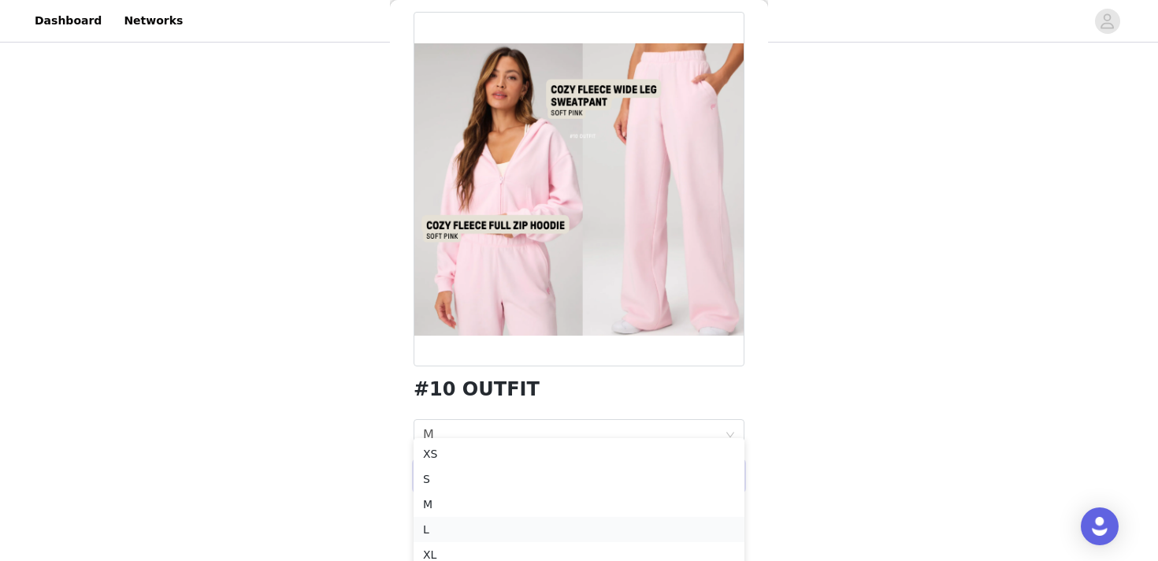
click at [475, 529] on div "L" at bounding box center [579, 529] width 312 height 17
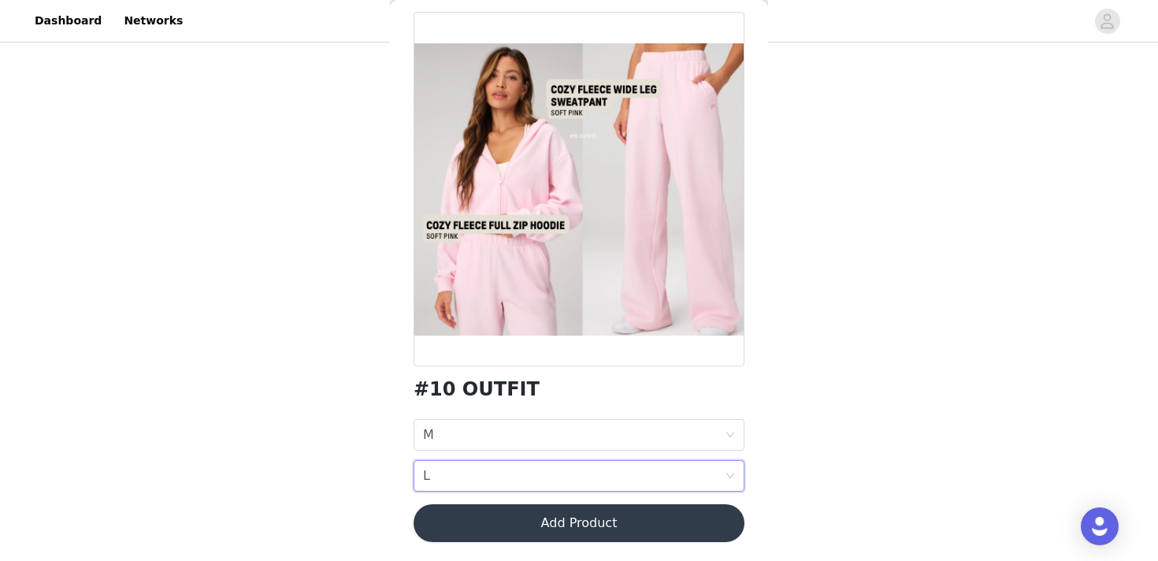
scroll to position [69, 0]
click at [482, 522] on button "Add Product" at bounding box center [579, 523] width 331 height 38
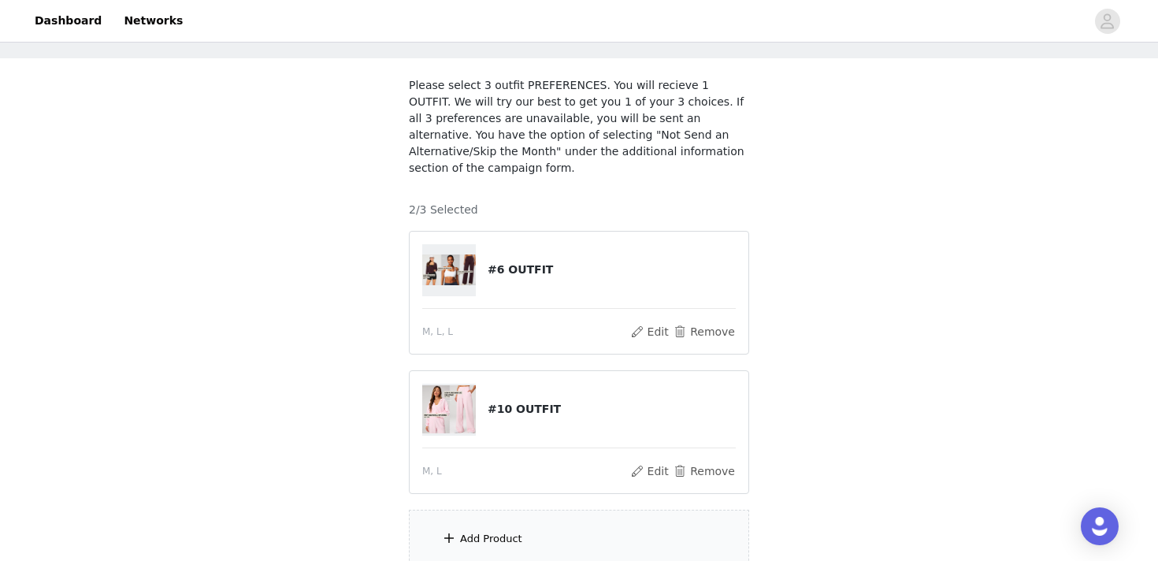
scroll to position [209, 0]
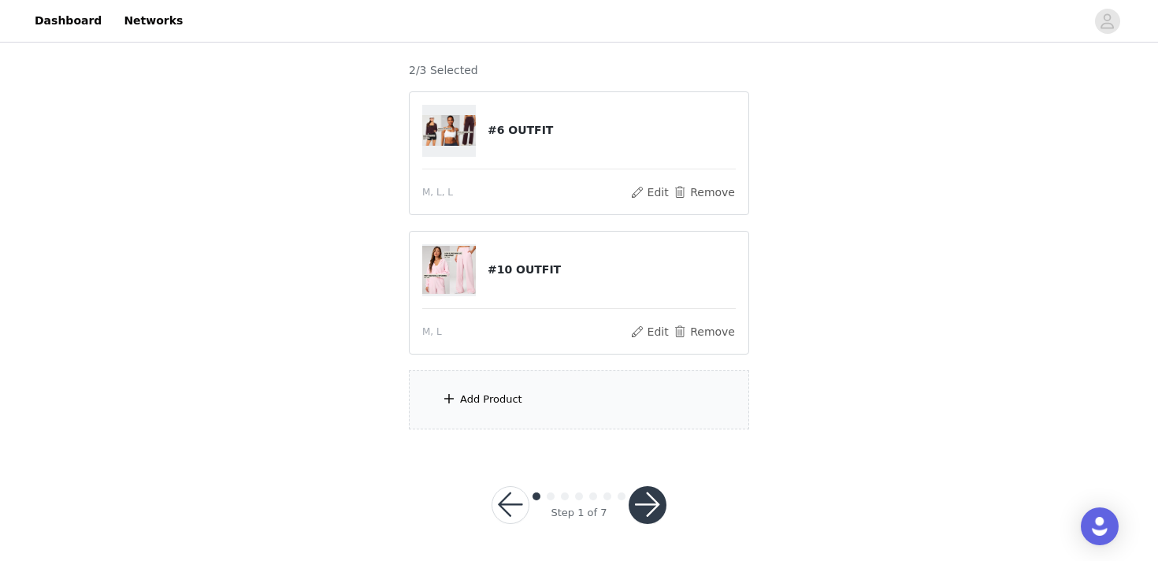
click at [501, 408] on div "Add Product" at bounding box center [579, 399] width 340 height 59
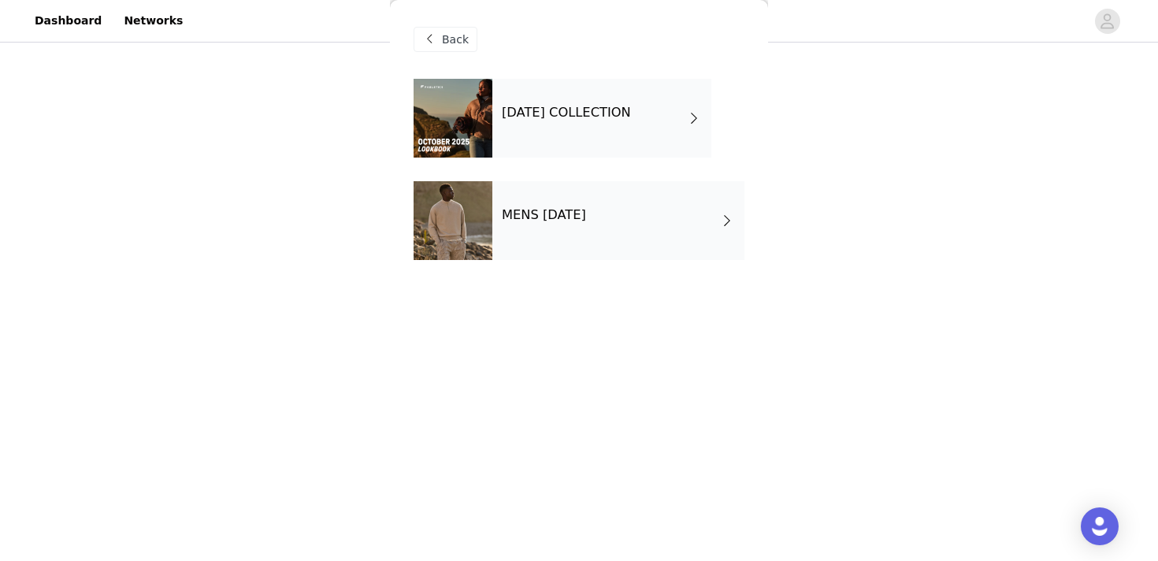
click at [624, 98] on div "[DATE] COLLECTION" at bounding box center [601, 118] width 219 height 79
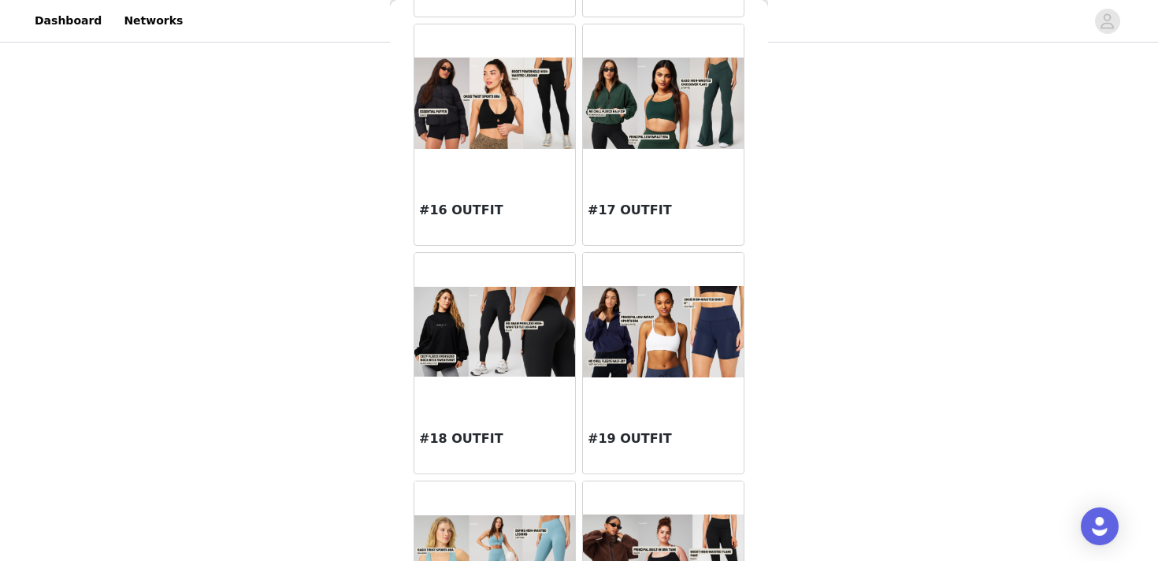
scroll to position [1799, 0]
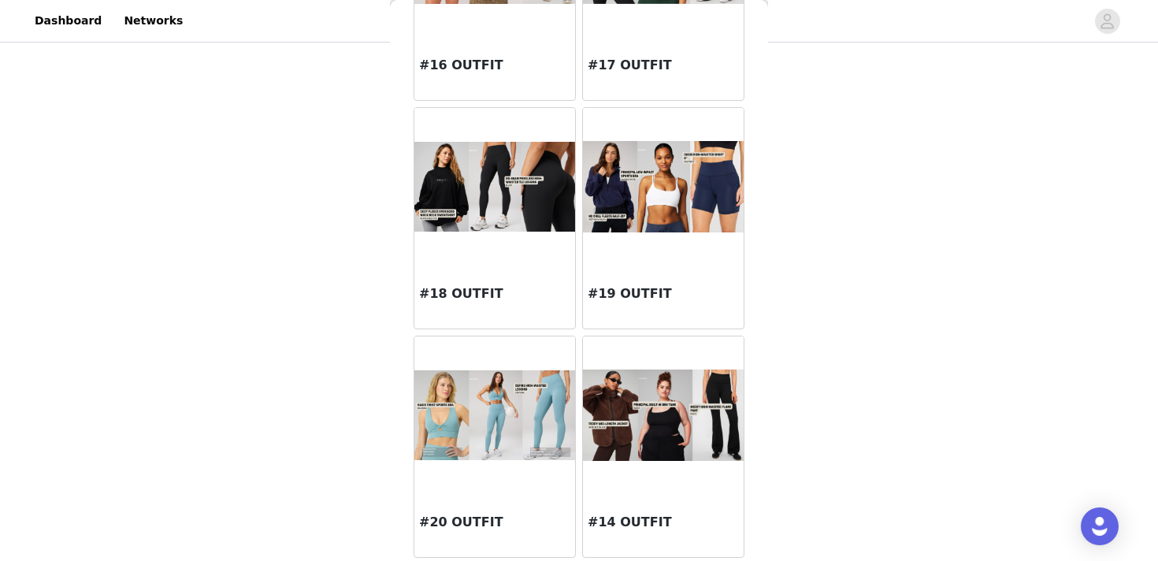
click at [672, 424] on img at bounding box center [663, 415] width 161 height 92
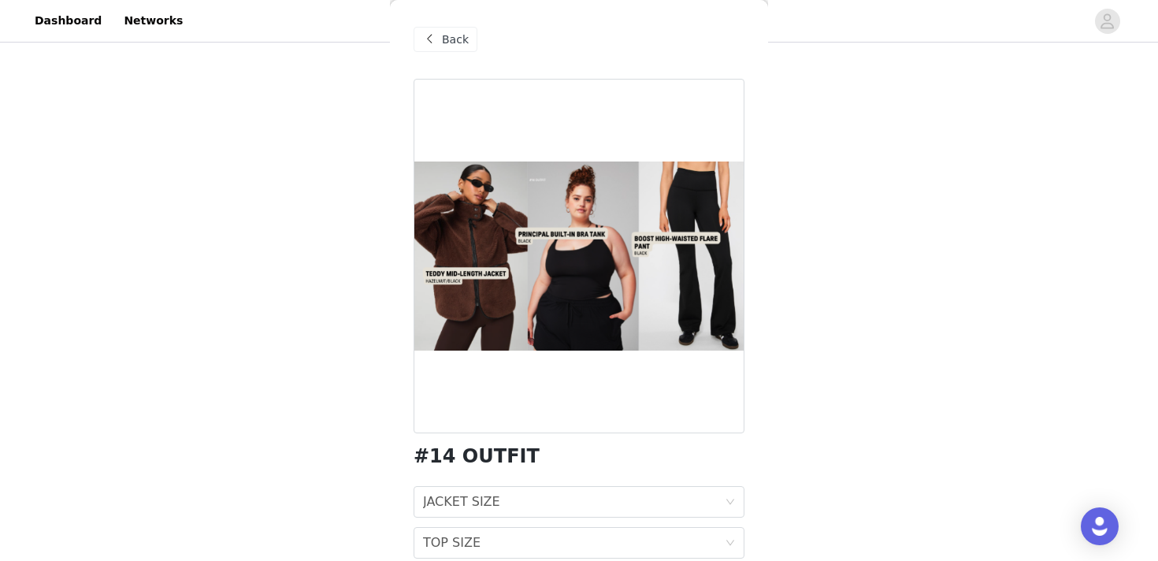
scroll to position [108, 0]
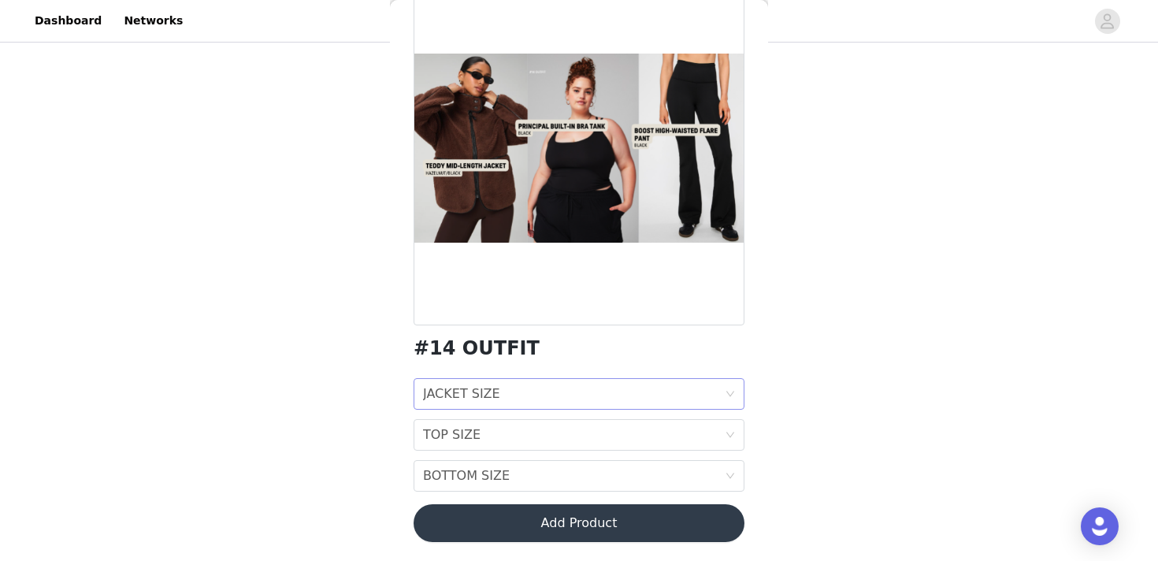
click at [616, 388] on div "JACKET SIZE JACKET SIZE" at bounding box center [574, 394] width 302 height 30
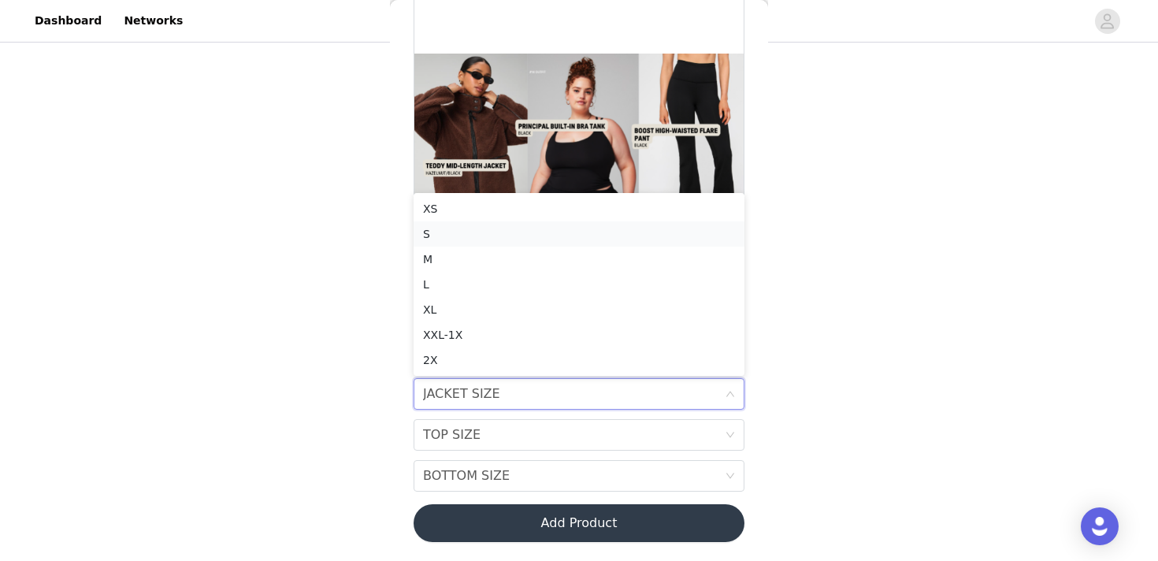
click at [555, 235] on div "S" at bounding box center [579, 233] width 312 height 17
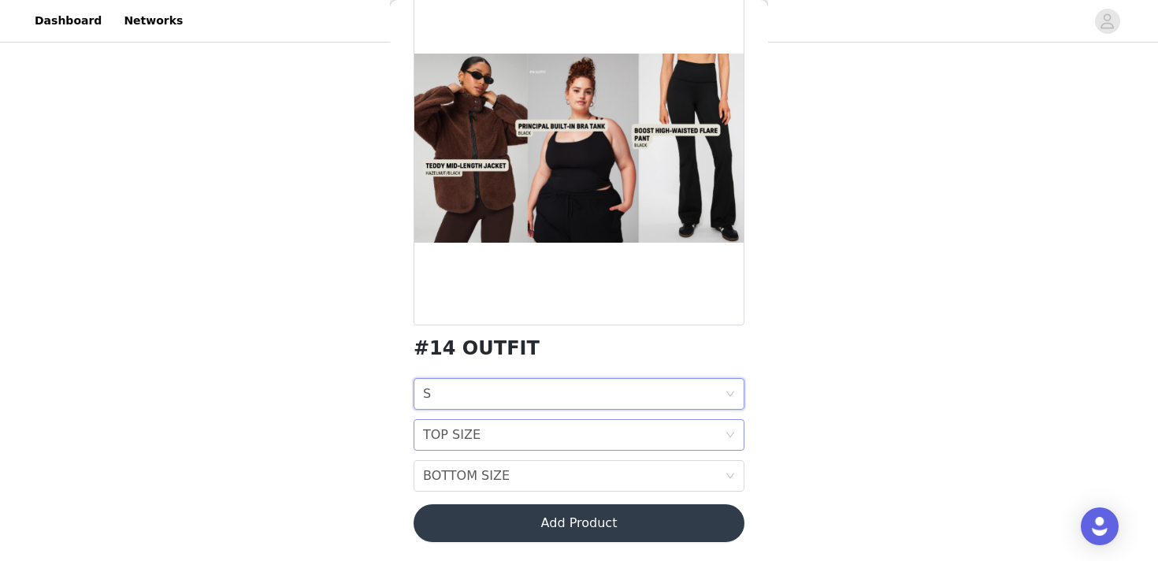
click at [545, 440] on div "TOP SIZE TOP SIZE" at bounding box center [574, 435] width 302 height 30
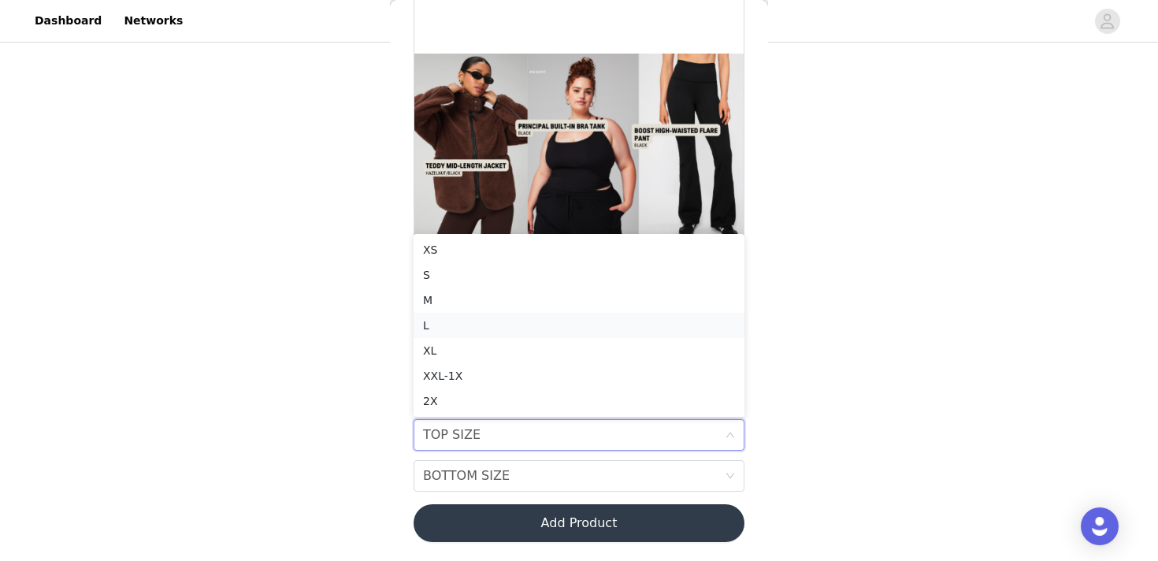
click at [492, 329] on div "L" at bounding box center [579, 325] width 312 height 17
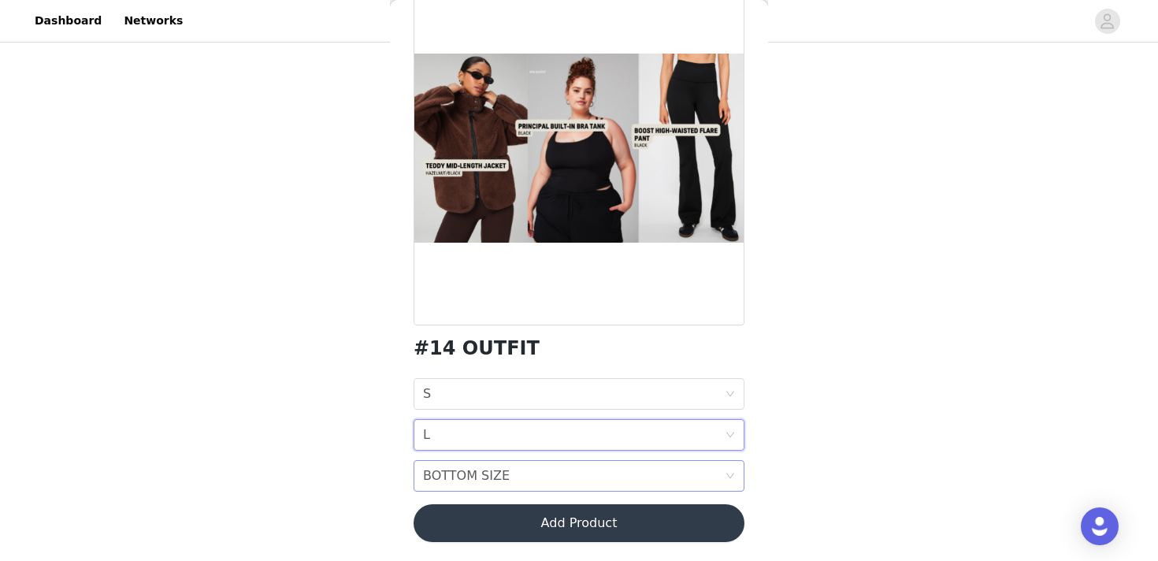
click at [510, 477] on div "BOTTOM SIZE BOTTOM SIZE" at bounding box center [574, 476] width 302 height 30
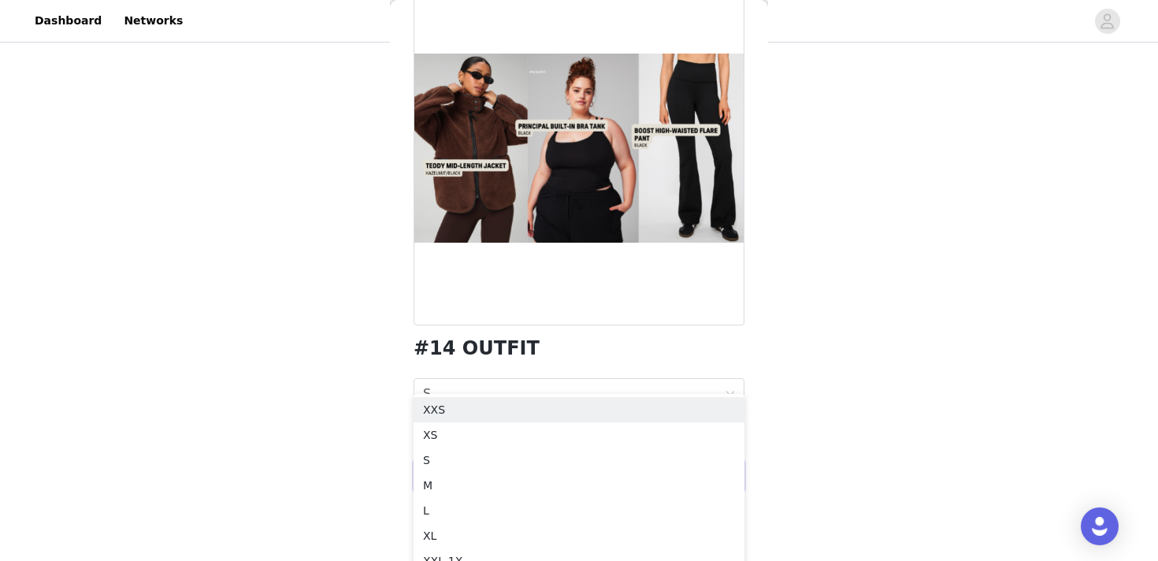
scroll to position [340, 0]
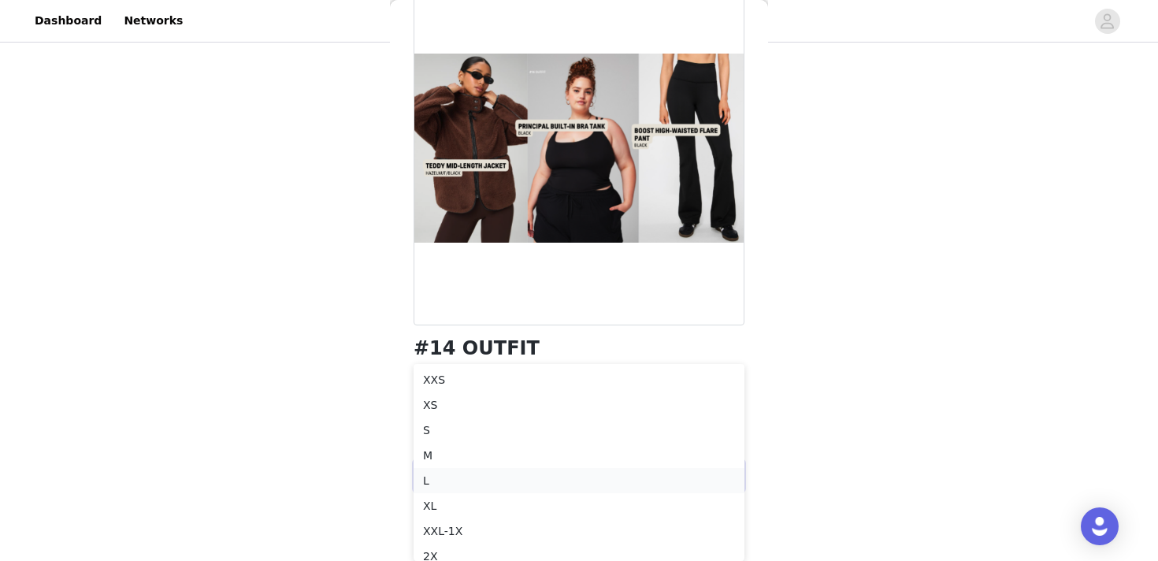
click at [508, 479] on div "L" at bounding box center [579, 480] width 312 height 17
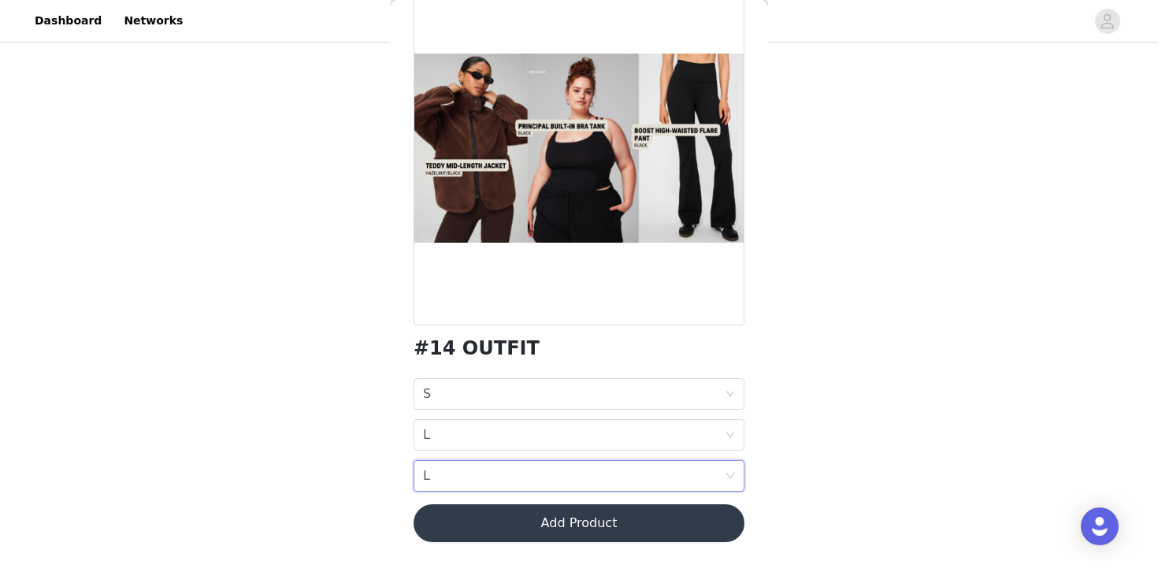
scroll to position [209, 0]
click at [612, 513] on button "Add Product" at bounding box center [579, 523] width 331 height 38
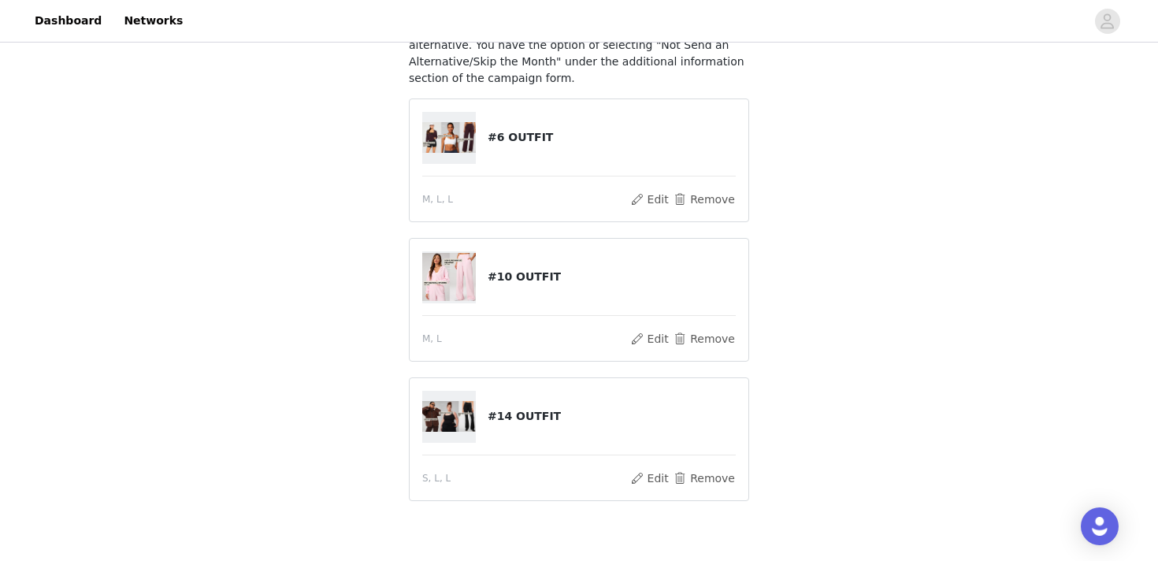
scroll to position [247, 0]
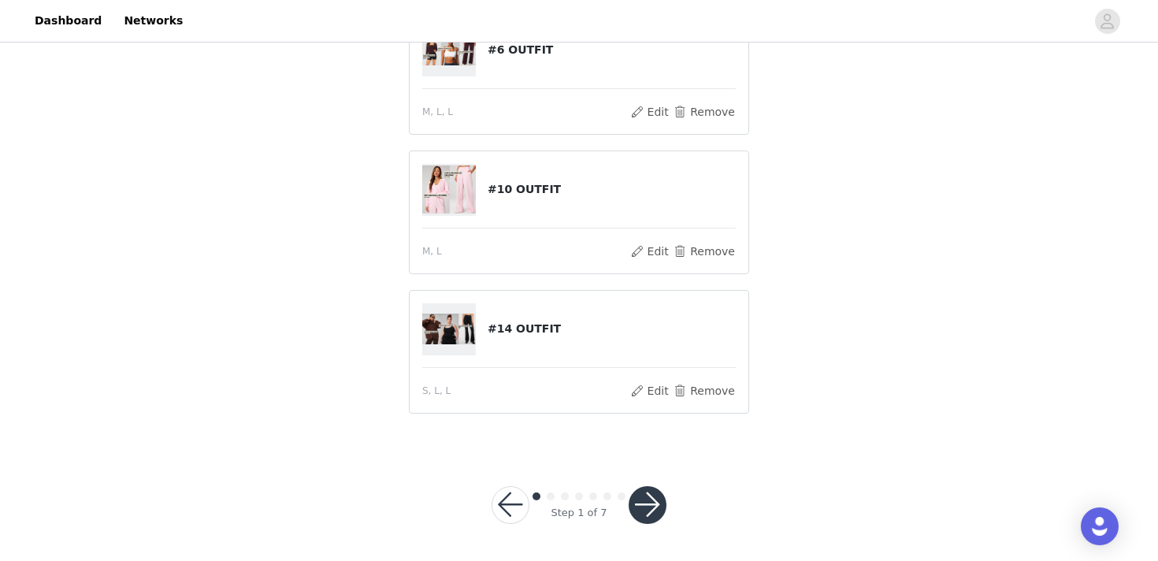
click at [656, 497] on button "button" at bounding box center [648, 505] width 38 height 38
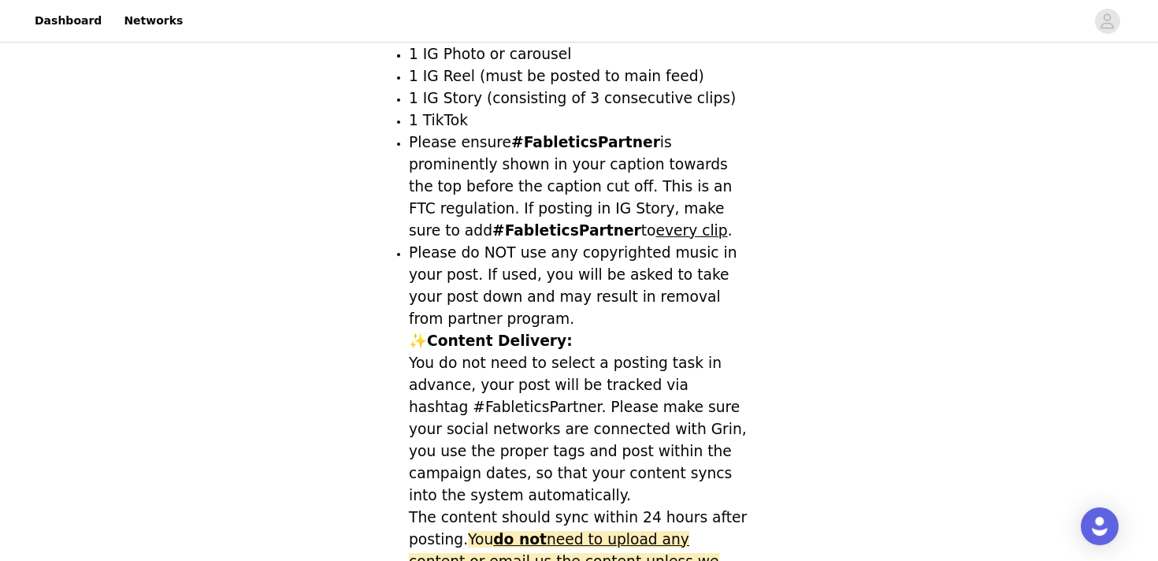
scroll to position [779, 0]
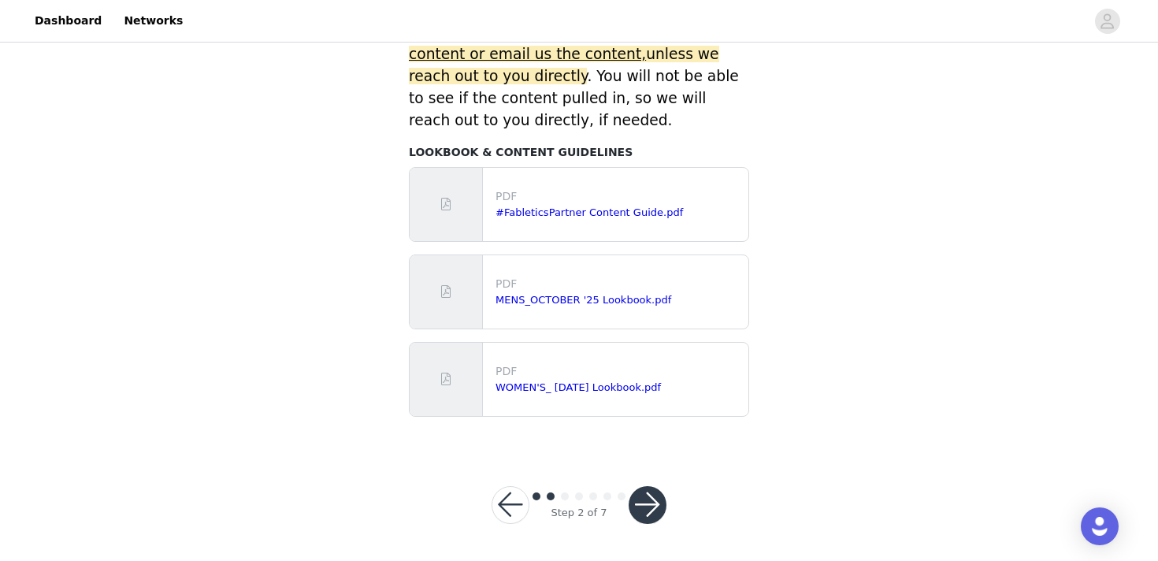
click at [638, 499] on button "button" at bounding box center [648, 505] width 38 height 38
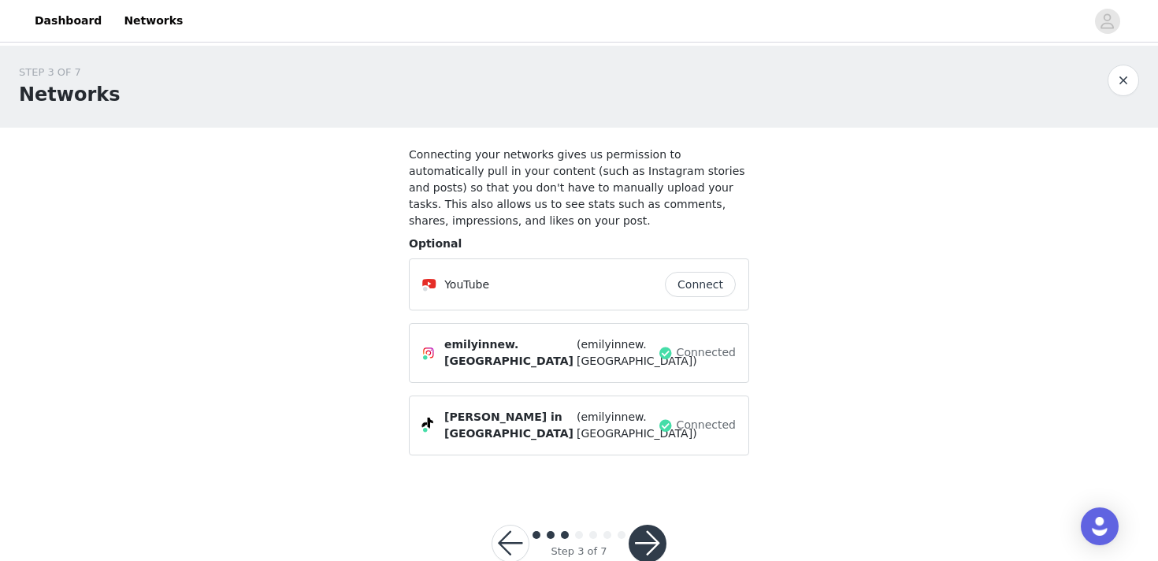
scroll to position [15, 0]
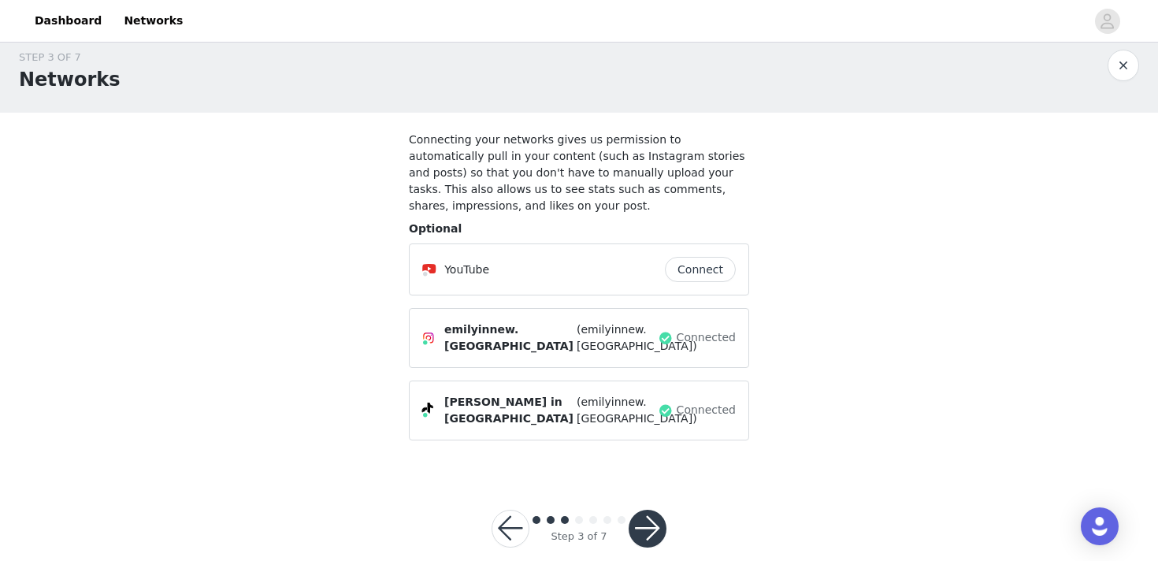
click at [649, 510] on button "button" at bounding box center [648, 529] width 38 height 38
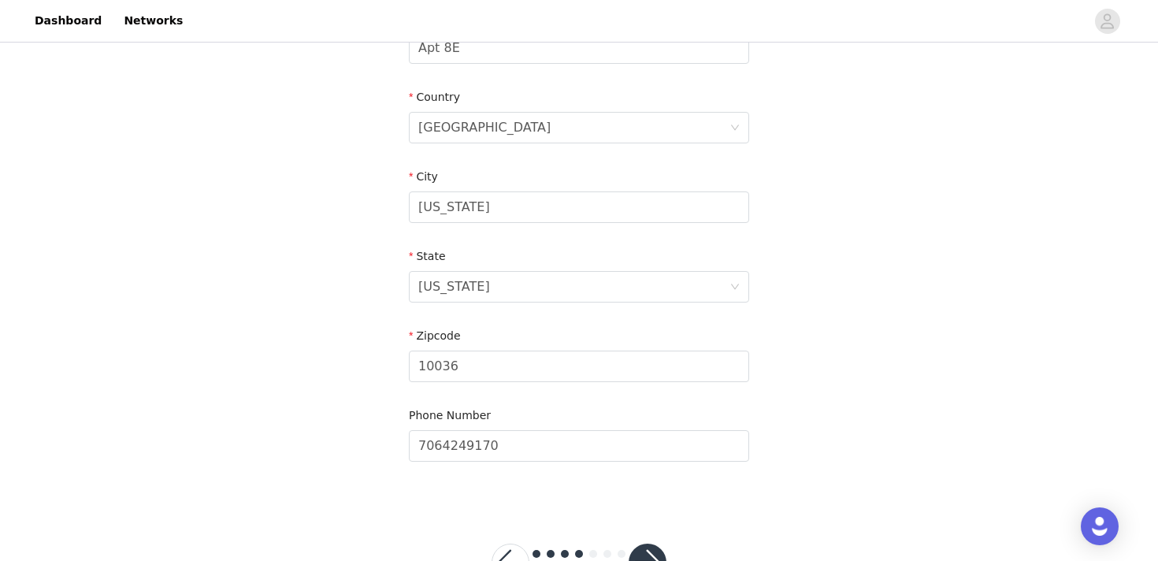
scroll to position [513, 0]
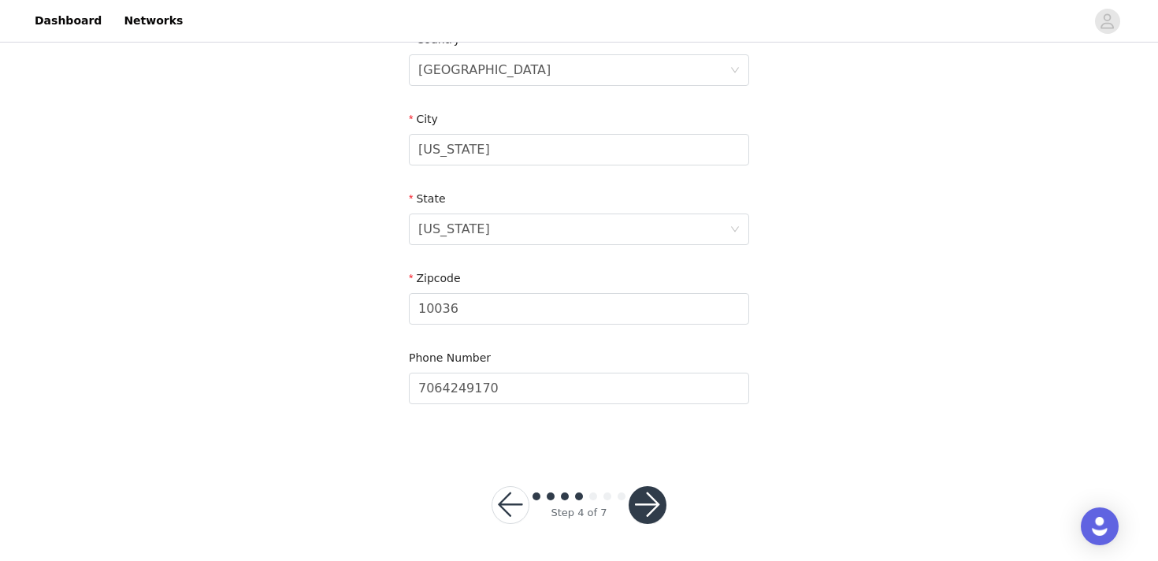
click at [668, 522] on div "Step 4 of 7" at bounding box center [579, 505] width 213 height 76
click at [660, 507] on button "button" at bounding box center [648, 505] width 38 height 38
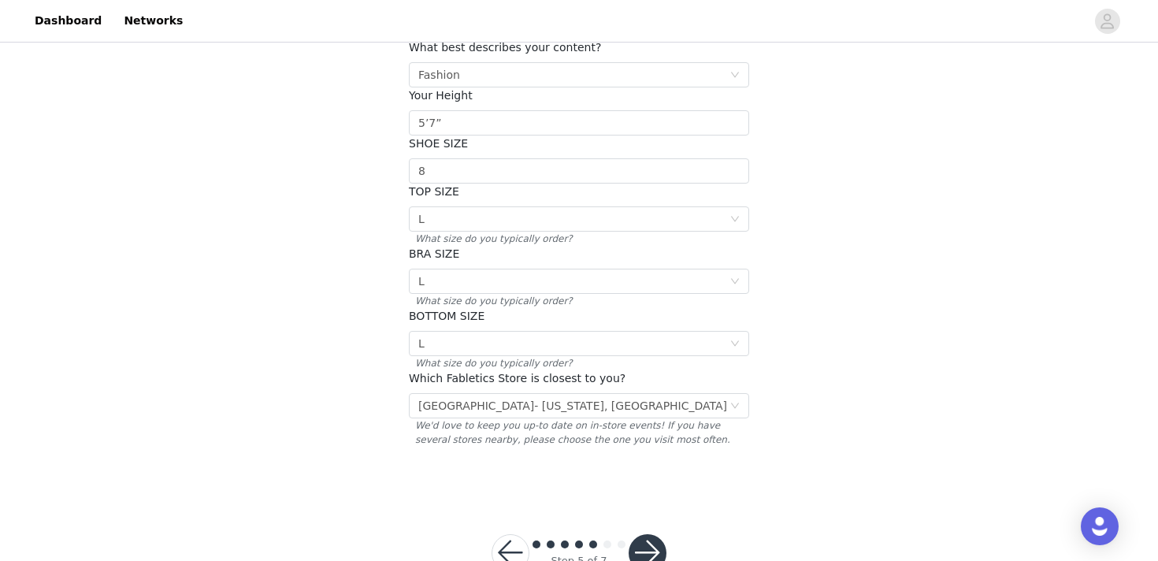
scroll to position [287, 0]
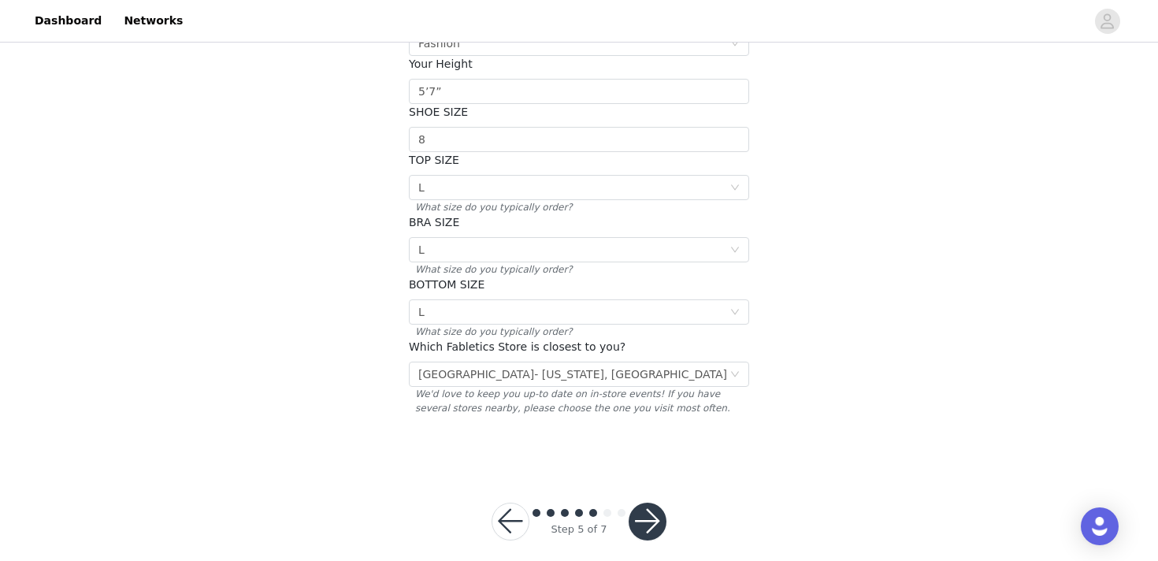
click at [648, 503] on button "button" at bounding box center [648, 522] width 38 height 38
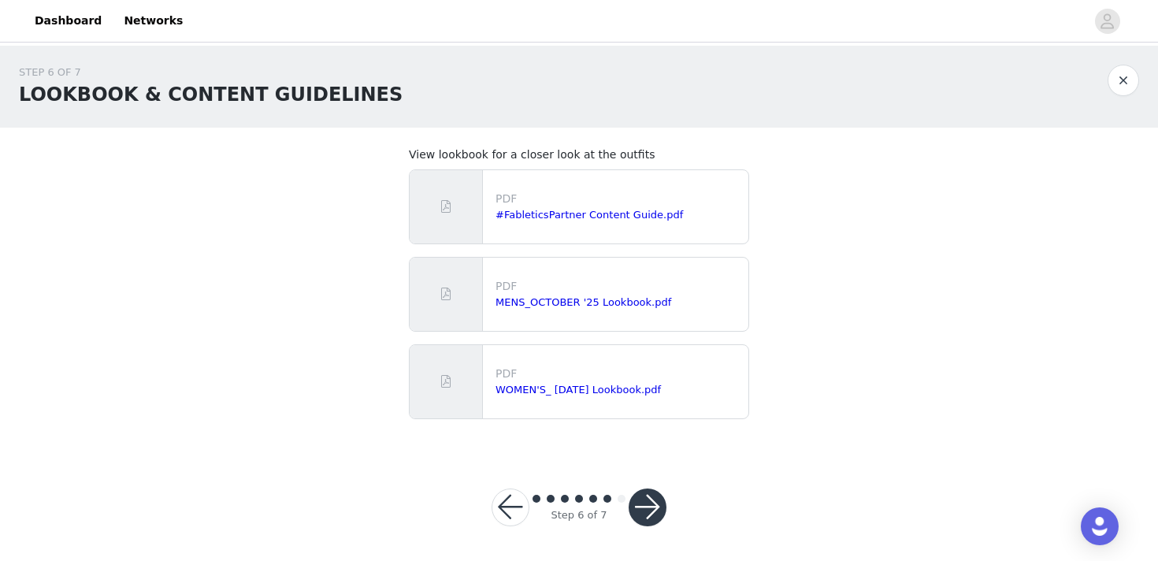
scroll to position [2, 0]
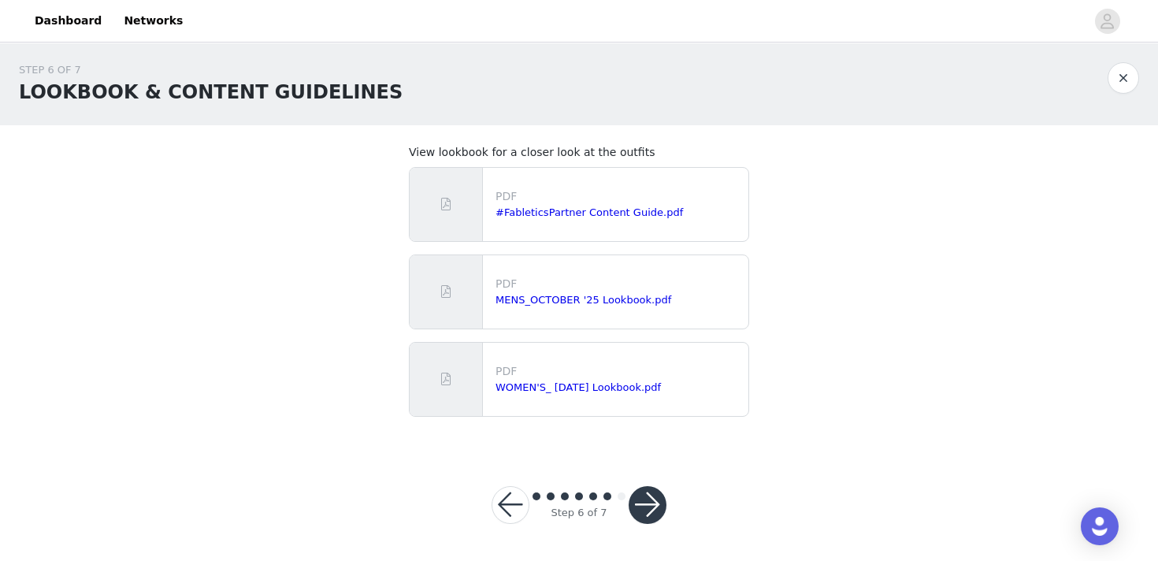
click at [641, 499] on button "button" at bounding box center [648, 505] width 38 height 38
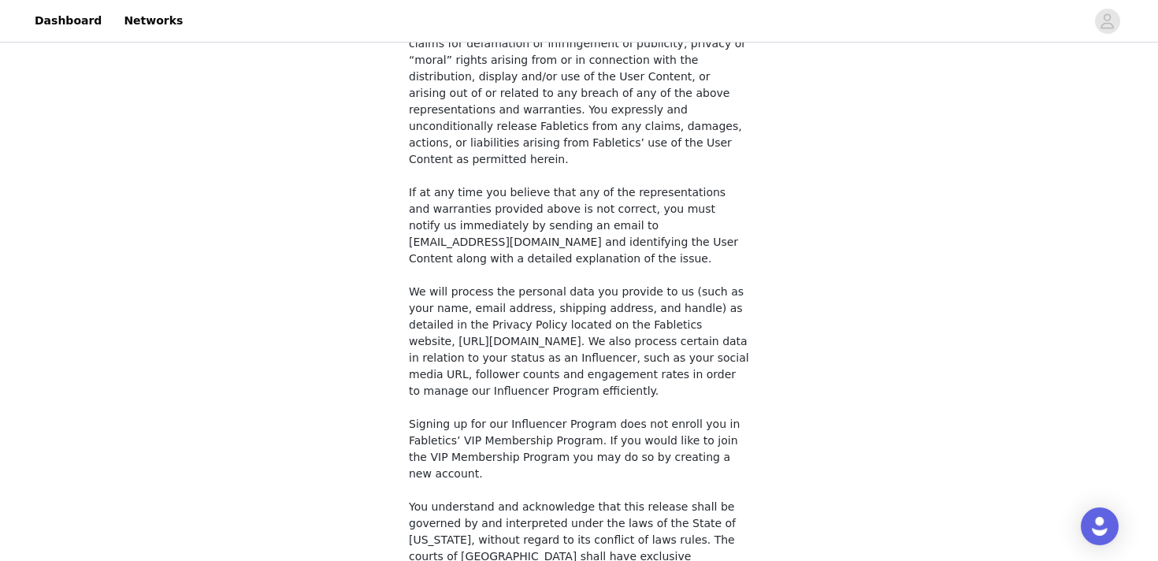
scroll to position [1226, 0]
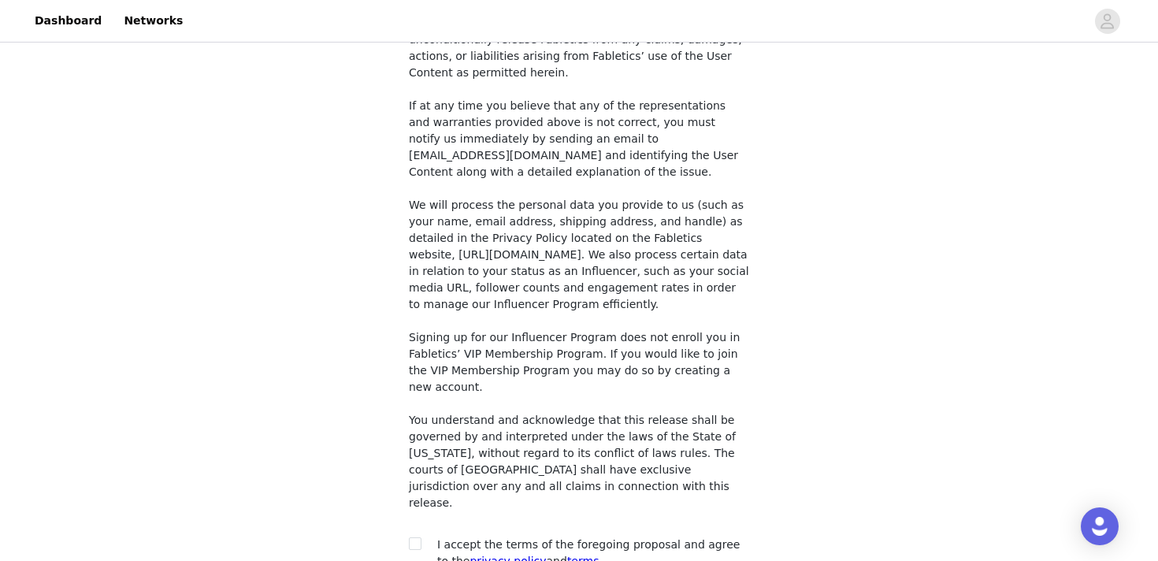
click at [417, 537] on input "checkbox" at bounding box center [414, 542] width 11 height 11
checkbox input "true"
